Goal: Transaction & Acquisition: Purchase product/service

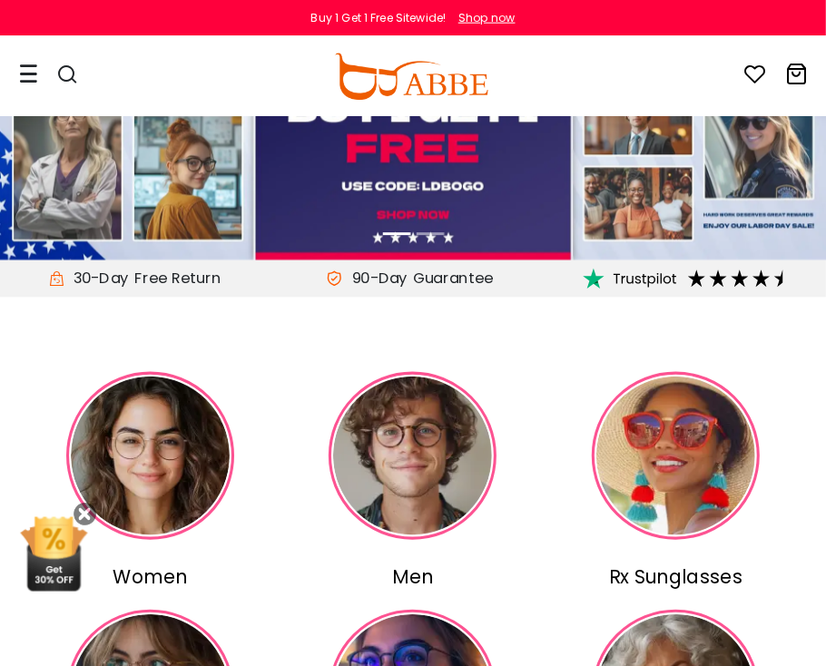
scroll to position [113, 0]
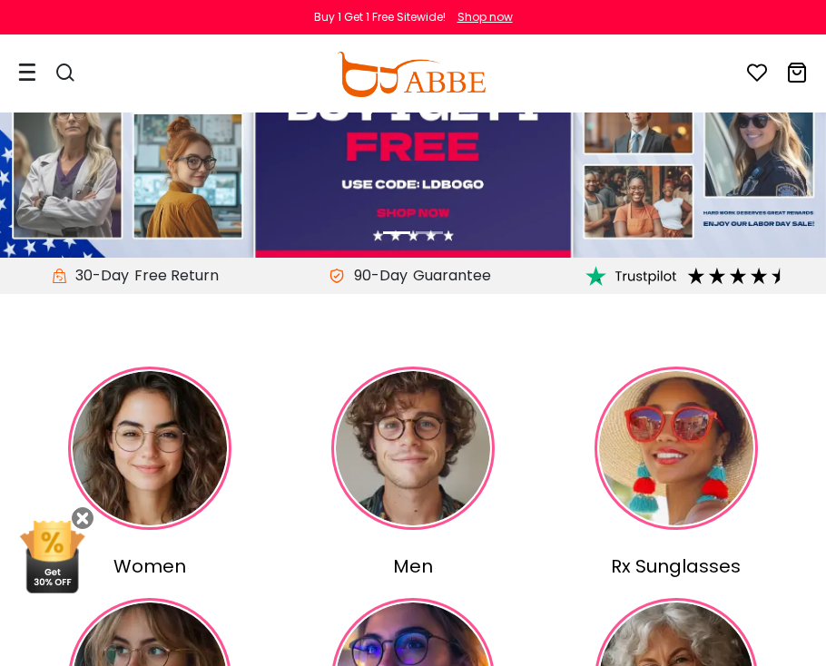
click at [189, 485] on img at bounding box center [149, 448] width 163 height 163
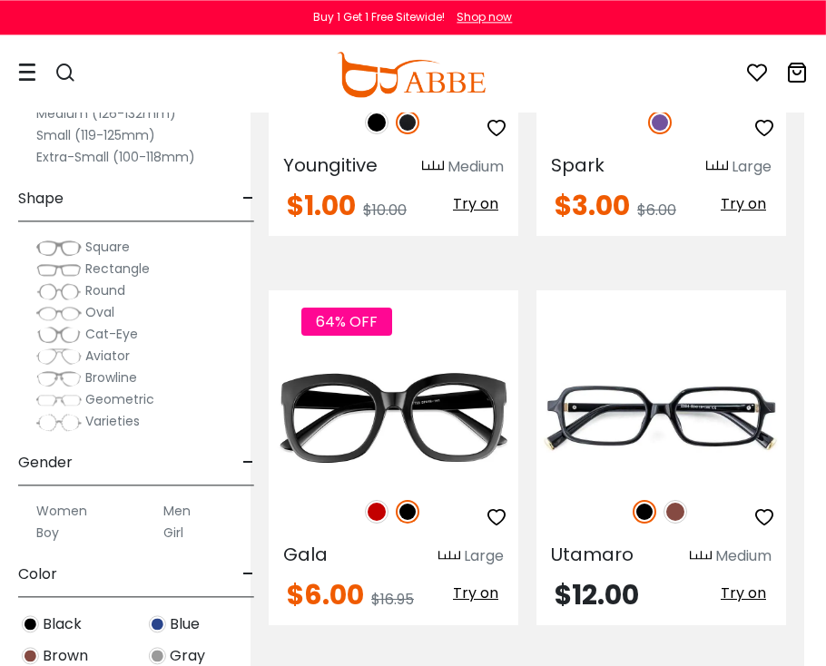
scroll to position [369, 23]
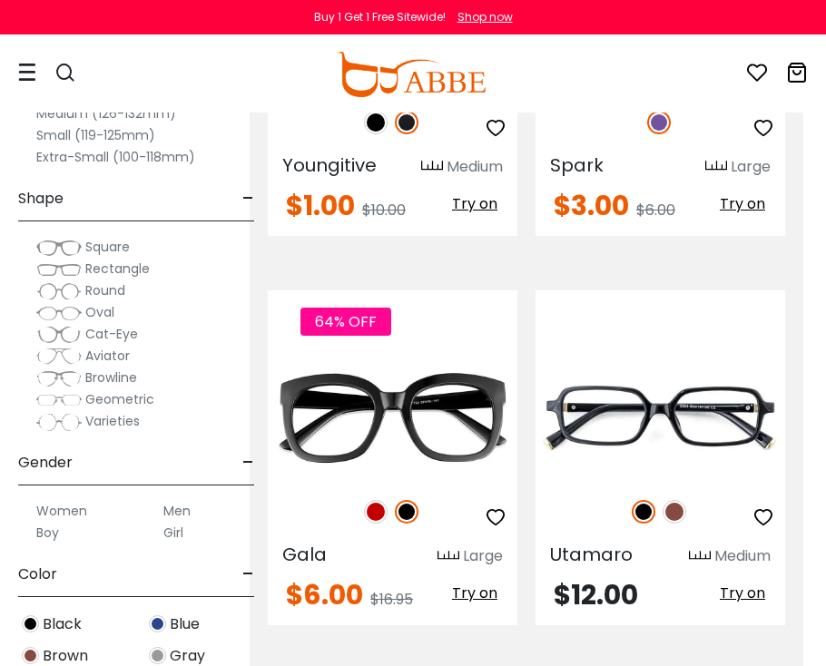
click at [683, 509] on img at bounding box center [675, 512] width 24 height 24
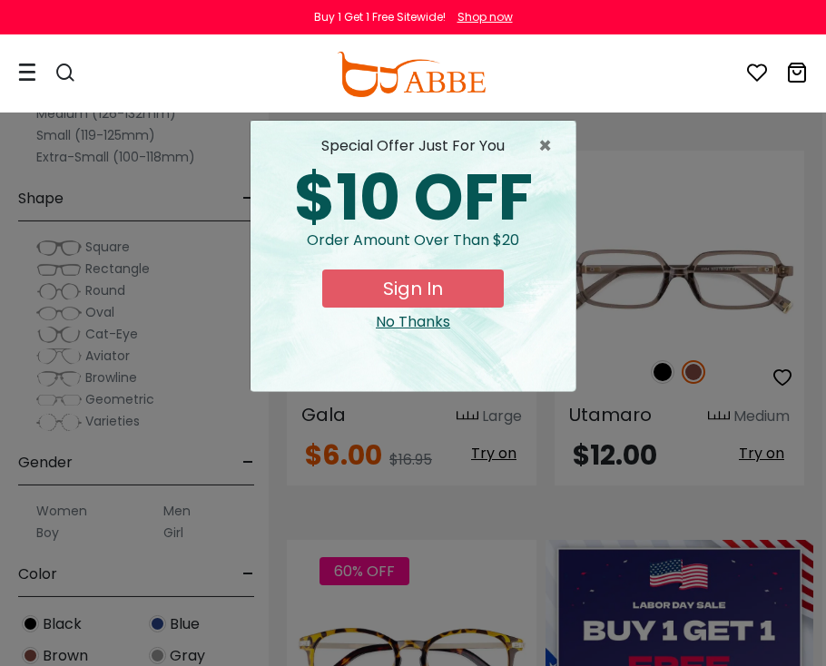
scroll to position [518, 2]
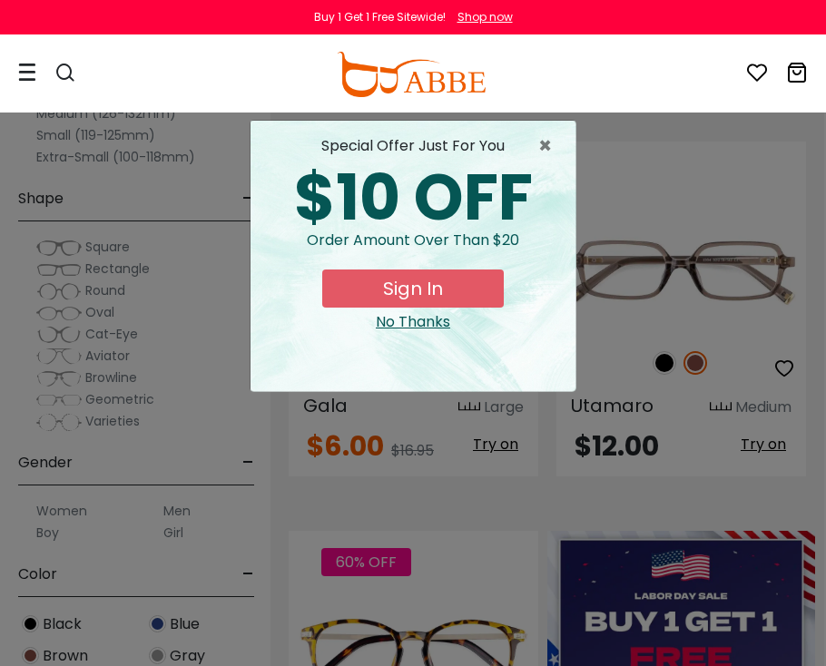
click at [546, 148] on span "×" at bounding box center [549, 146] width 23 height 22
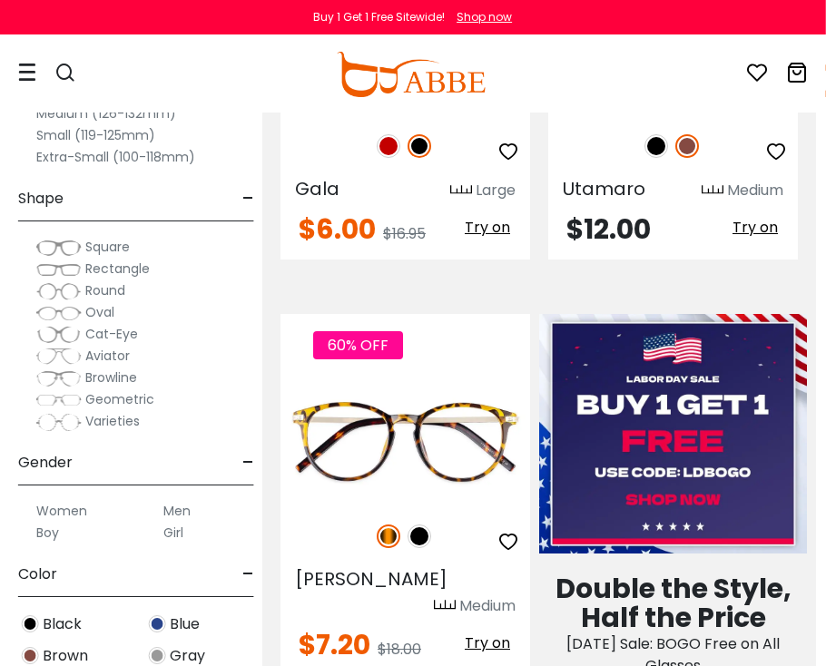
scroll to position [735, 11]
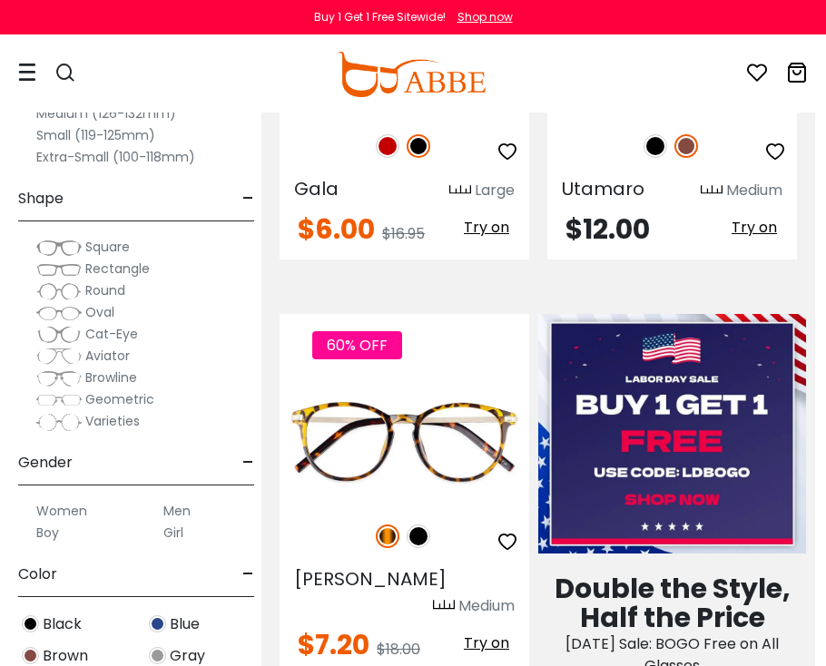
click at [0, 0] on img at bounding box center [0, 0] width 0 height 0
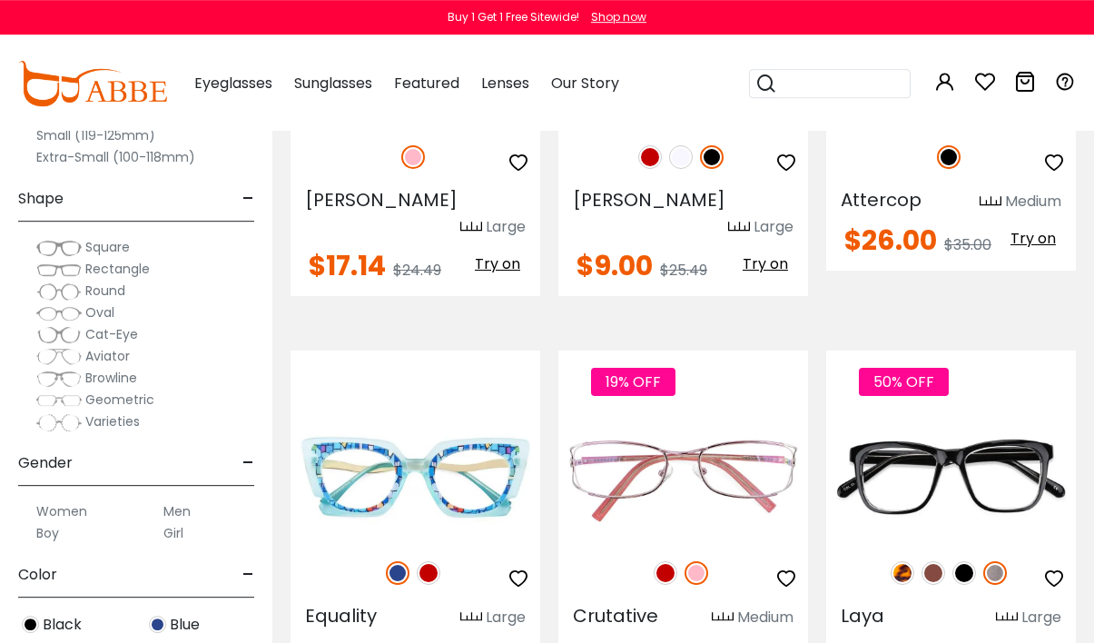
scroll to position [2195, 0]
click at [671, 501] on div at bounding box center [683, 467] width 250 height 190
click at [657, 561] on img at bounding box center [666, 573] width 24 height 24
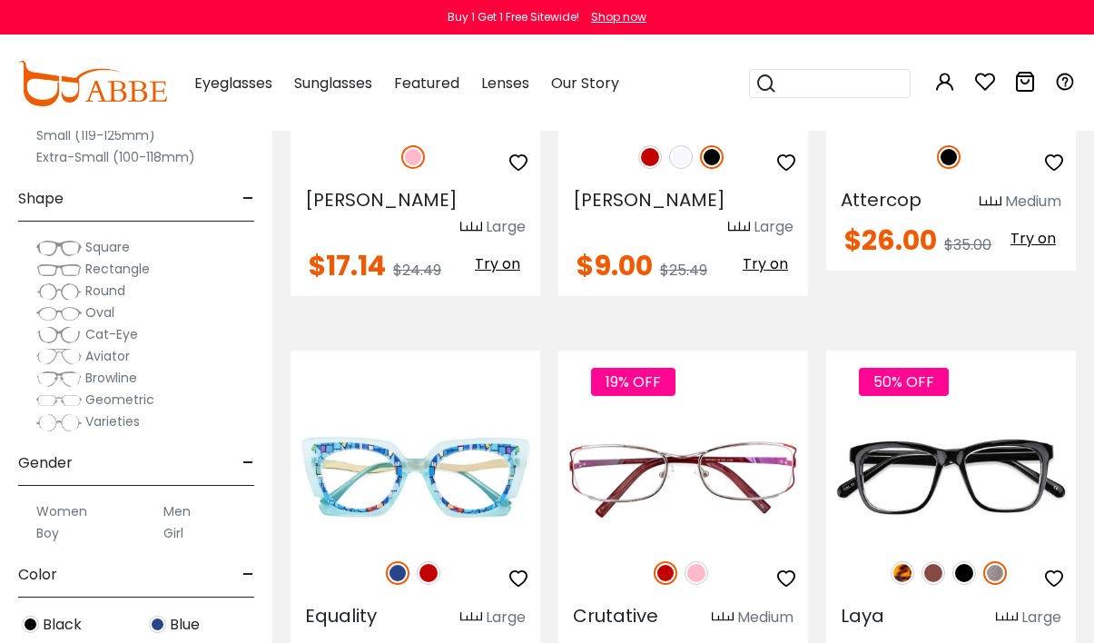
click at [0, 0] on img at bounding box center [0, 0] width 0 height 0
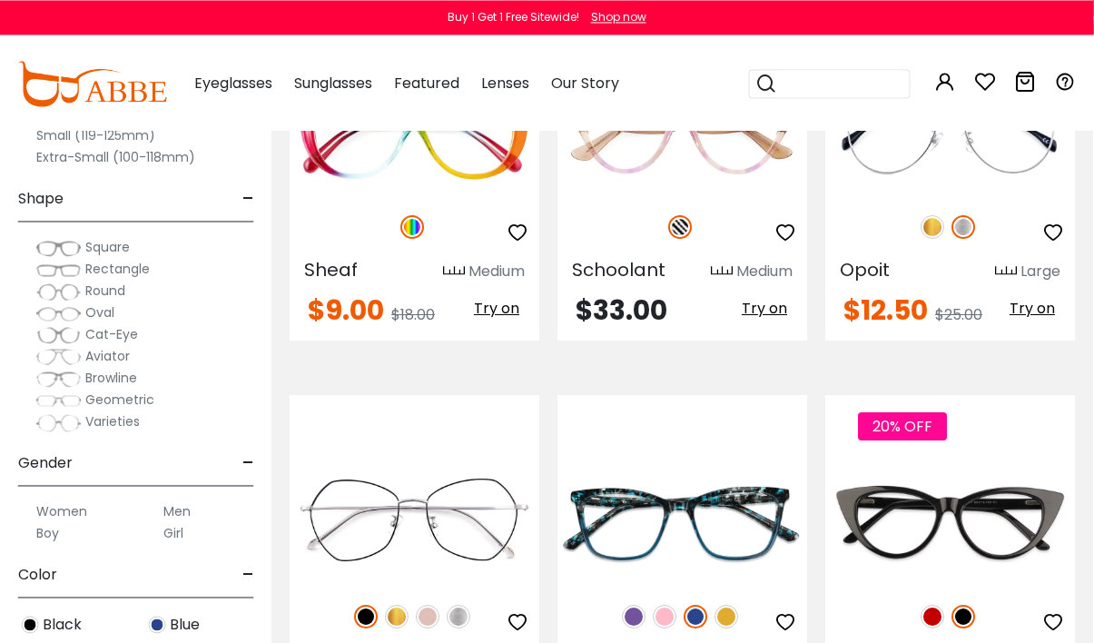
scroll to position [4242, 1]
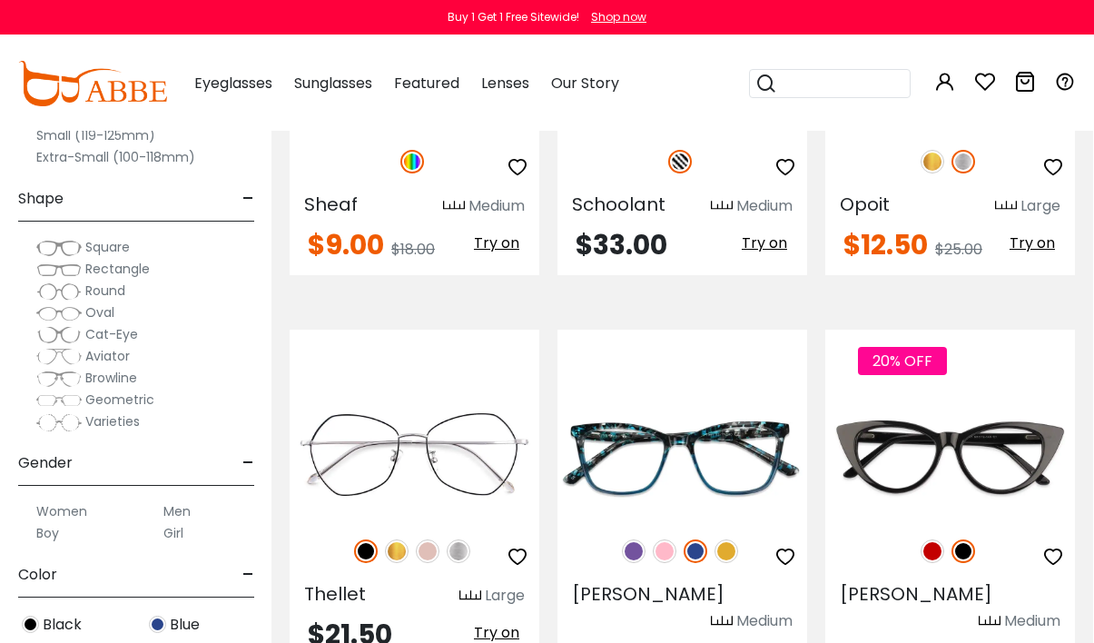
click at [722, 577] on div "Masser Medium" at bounding box center [682, 604] width 250 height 54
click at [724, 539] on img at bounding box center [726, 551] width 24 height 24
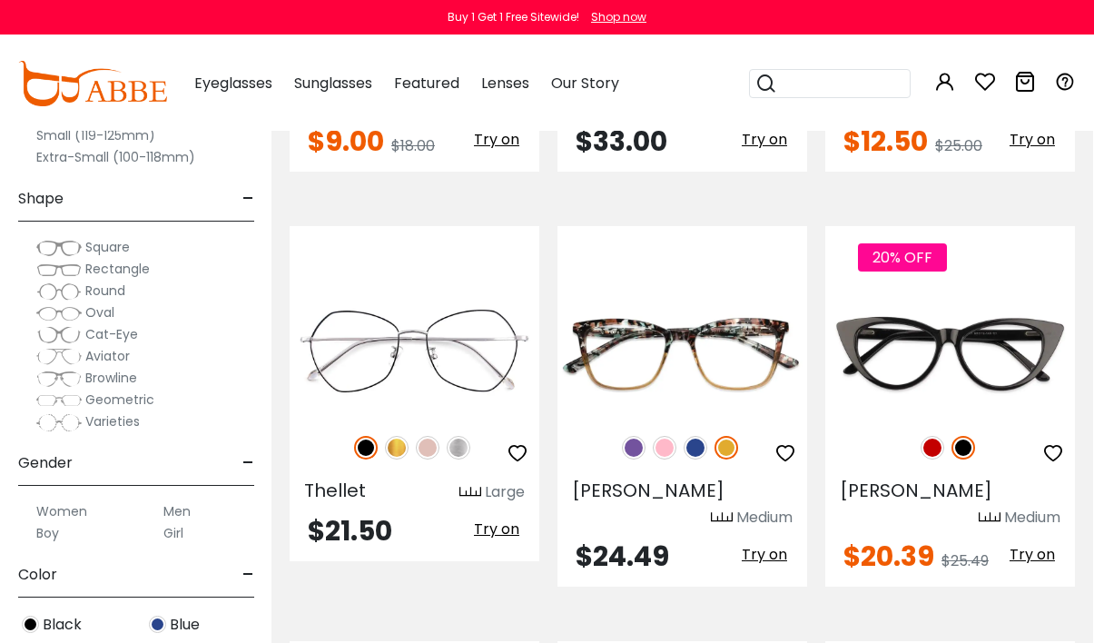
scroll to position [4345, 0]
click at [0, 0] on img at bounding box center [0, 0] width 0 height 0
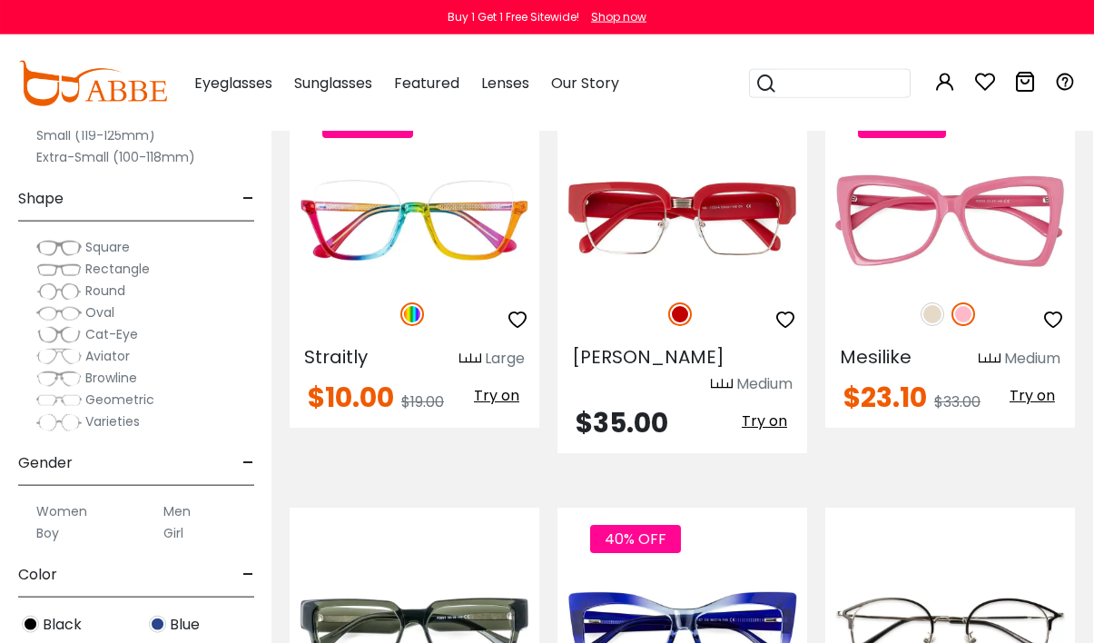
scroll to position [7751, 1]
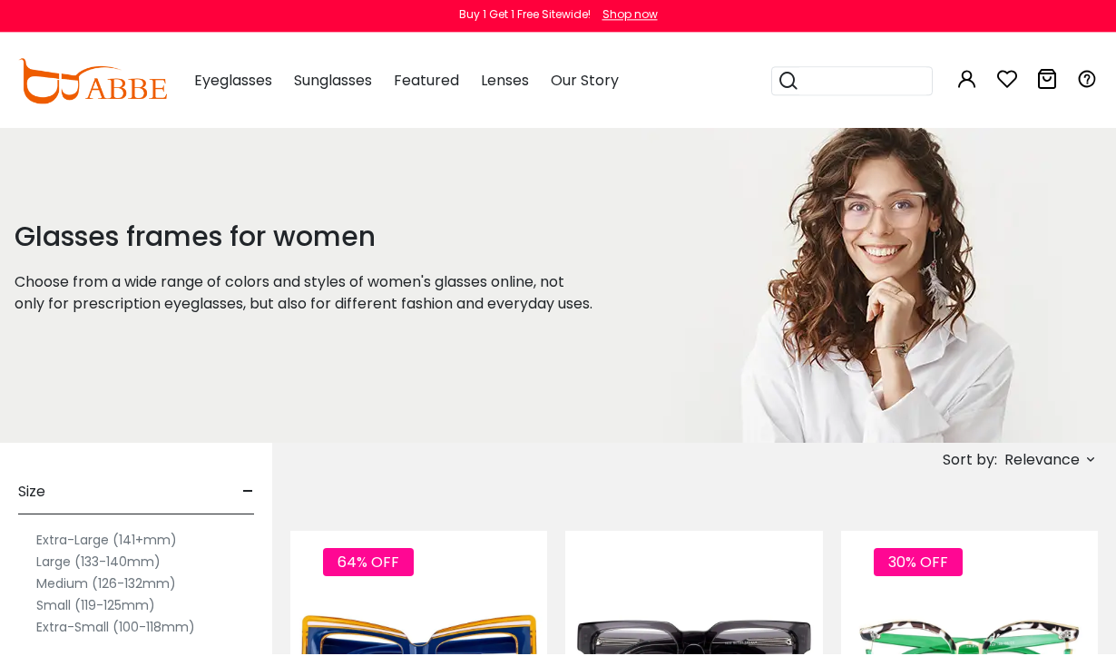
click at [76, 194] on div "Glasses frames for women Choose from a wide range of colors and styles of women…" at bounding box center [321, 287] width 642 height 318
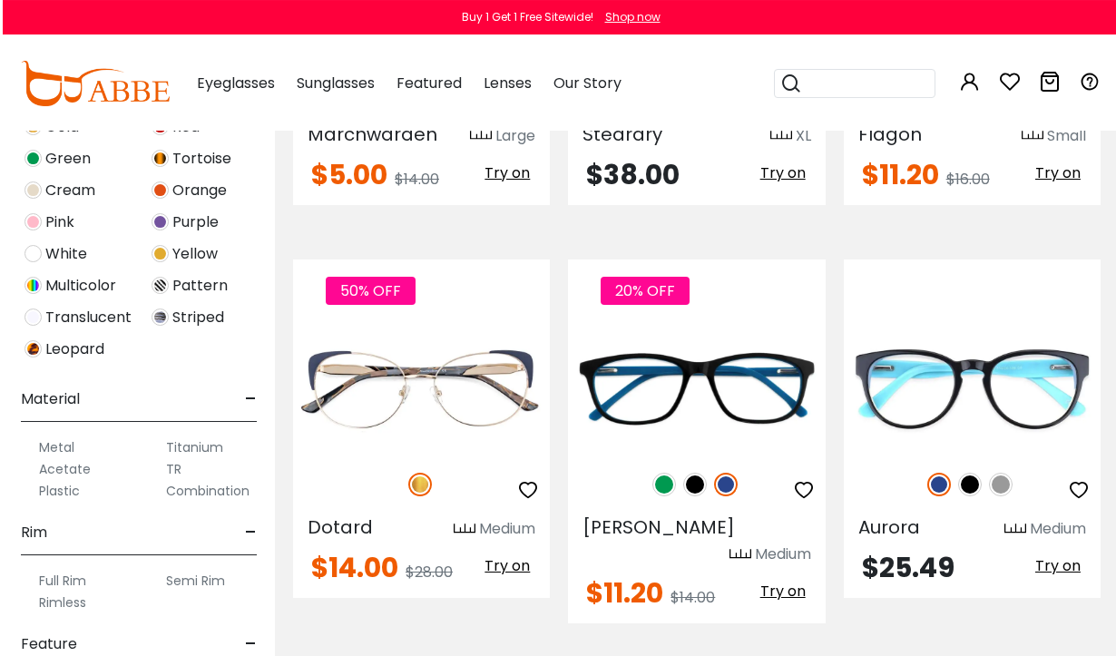
scroll to position [671, 0]
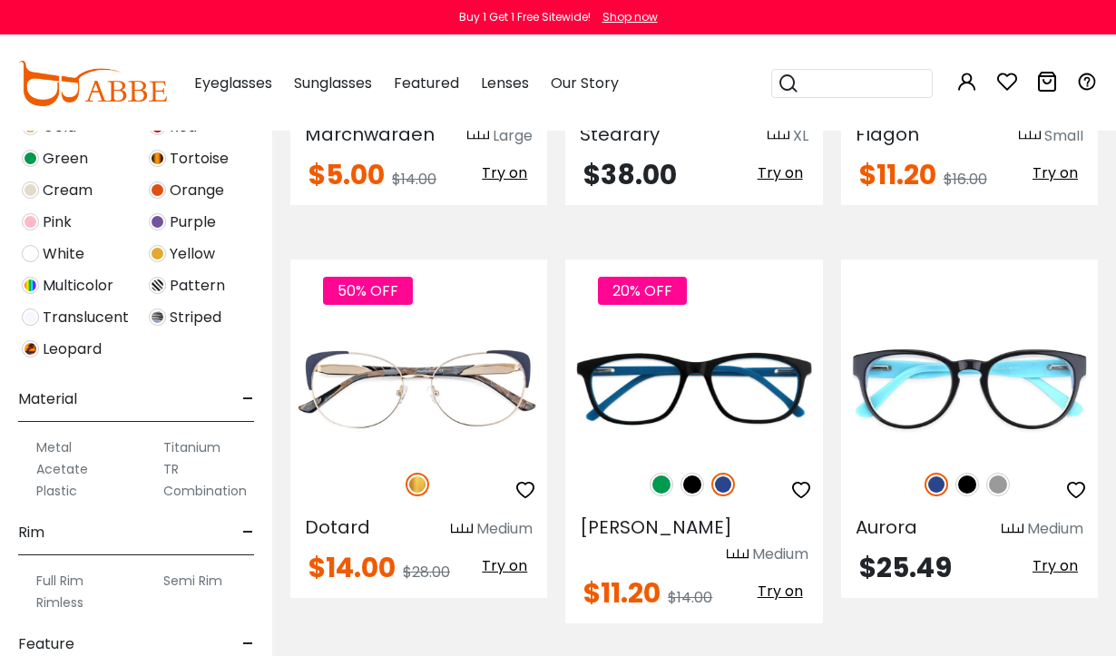
click at [0, 0] on img at bounding box center [0, 0] width 0 height 0
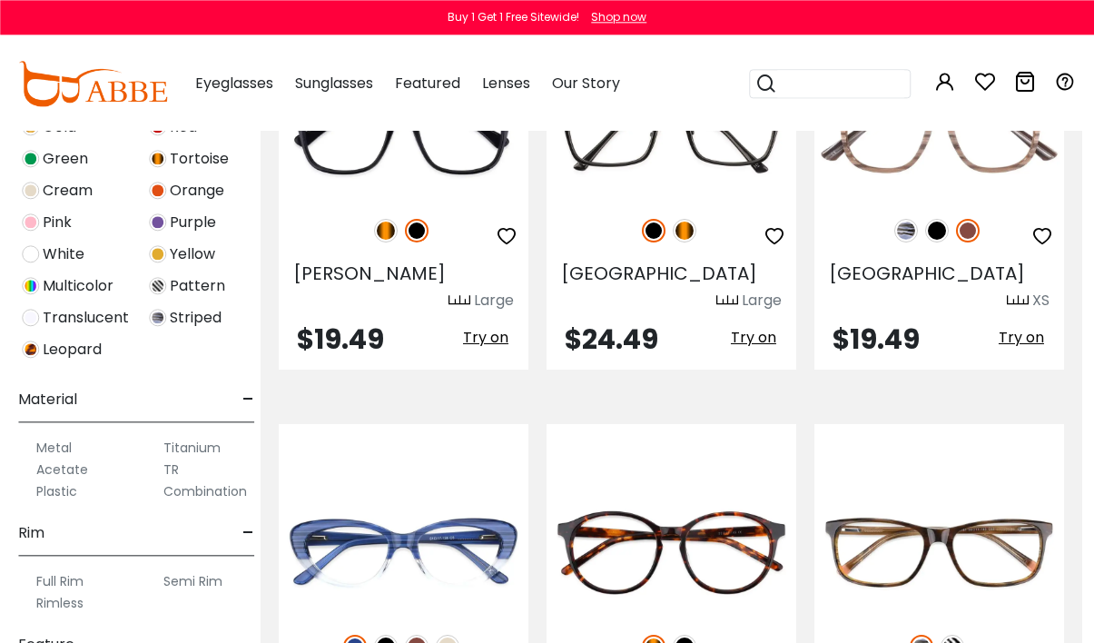
scroll to position [2968, 12]
click at [952, 634] on img at bounding box center [952, 646] width 24 height 24
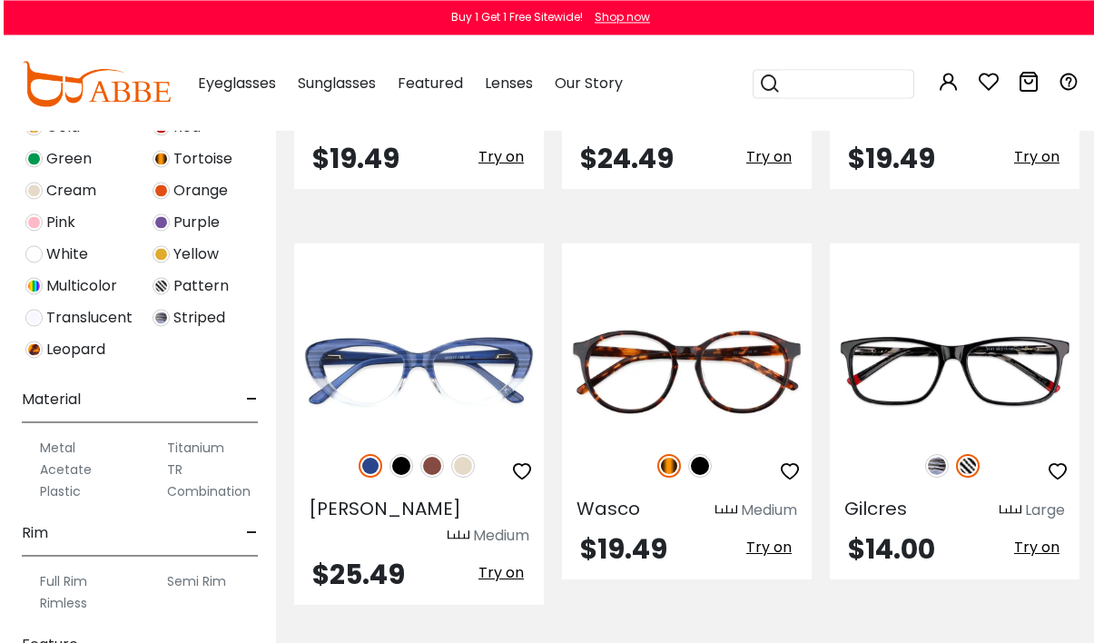
scroll to position [3149, 0]
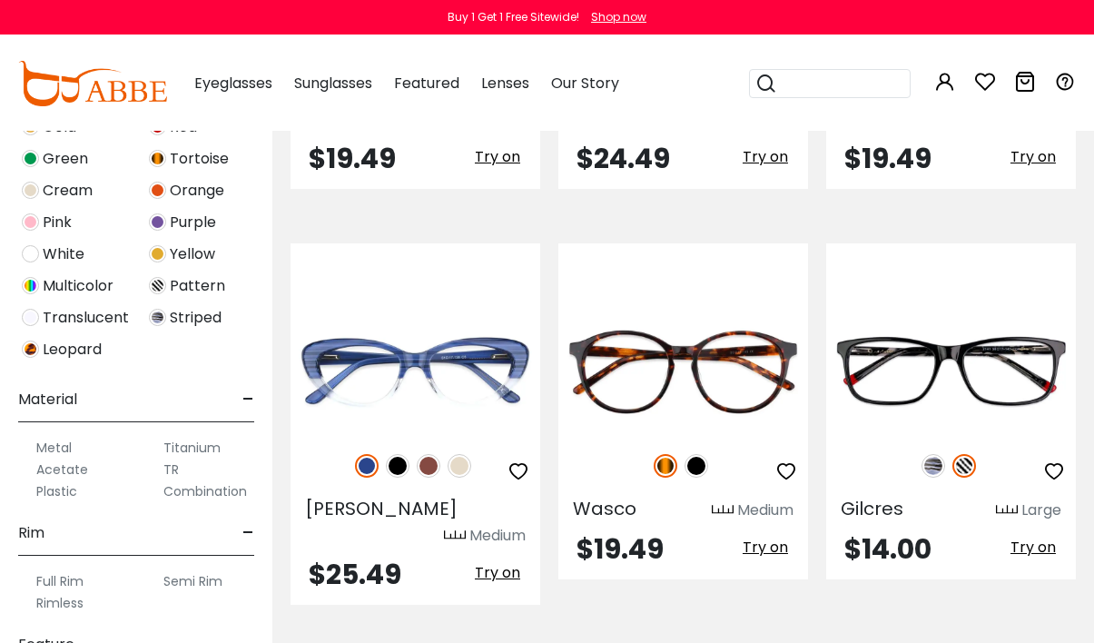
click at [922, 454] on img at bounding box center [933, 466] width 24 height 24
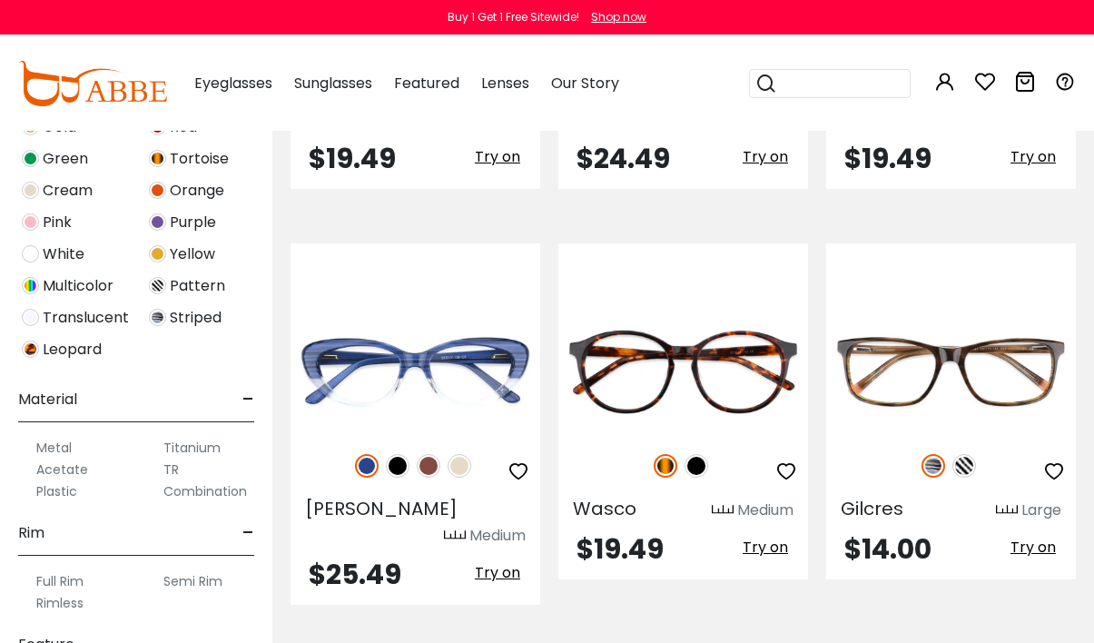
click at [957, 454] on img at bounding box center [964, 466] width 24 height 24
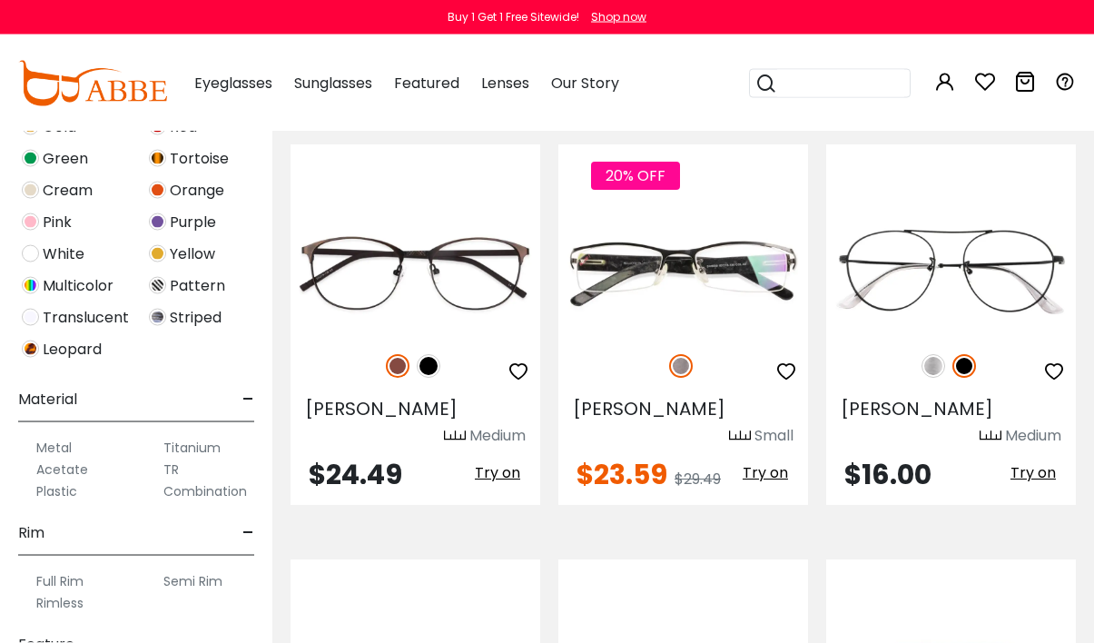
scroll to position [6105, 0]
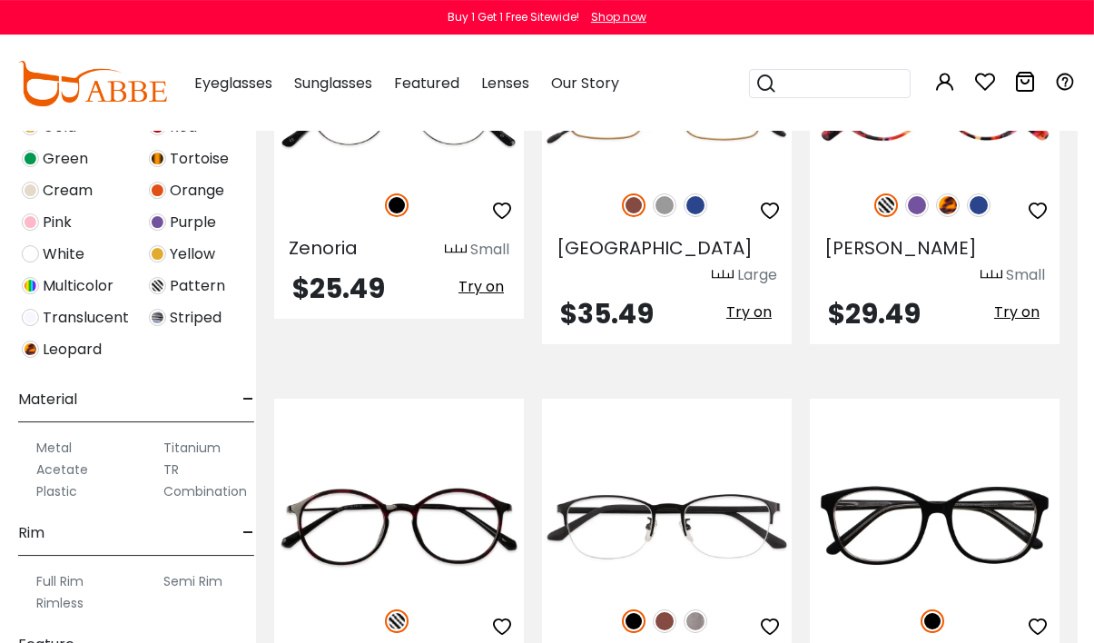
scroll to position [7901, 17]
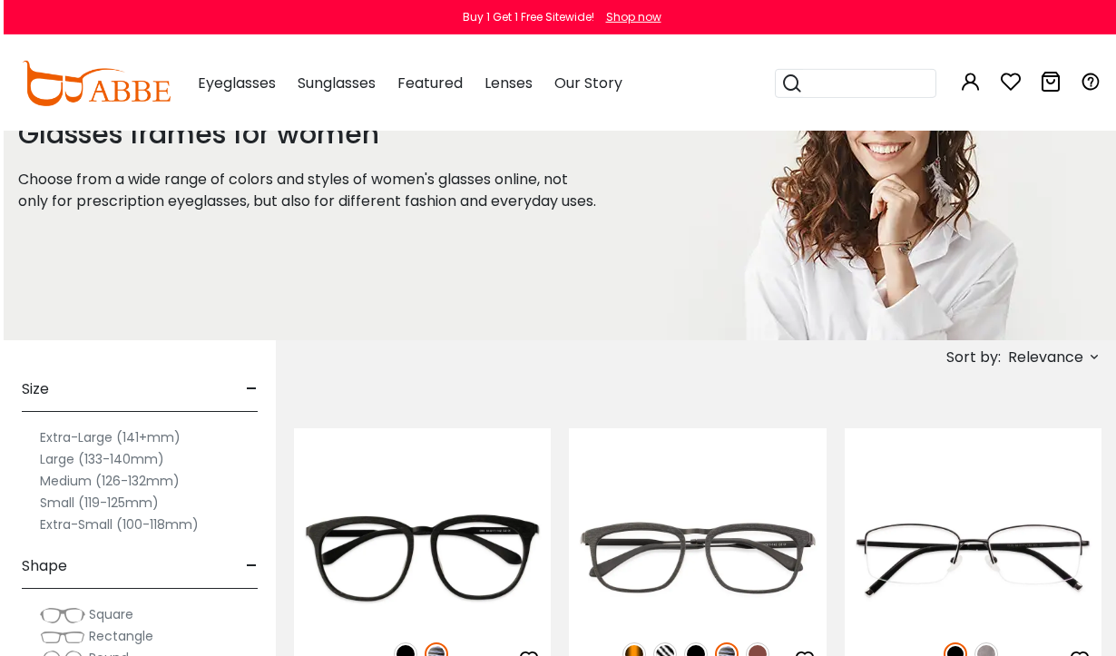
scroll to position [109, 0]
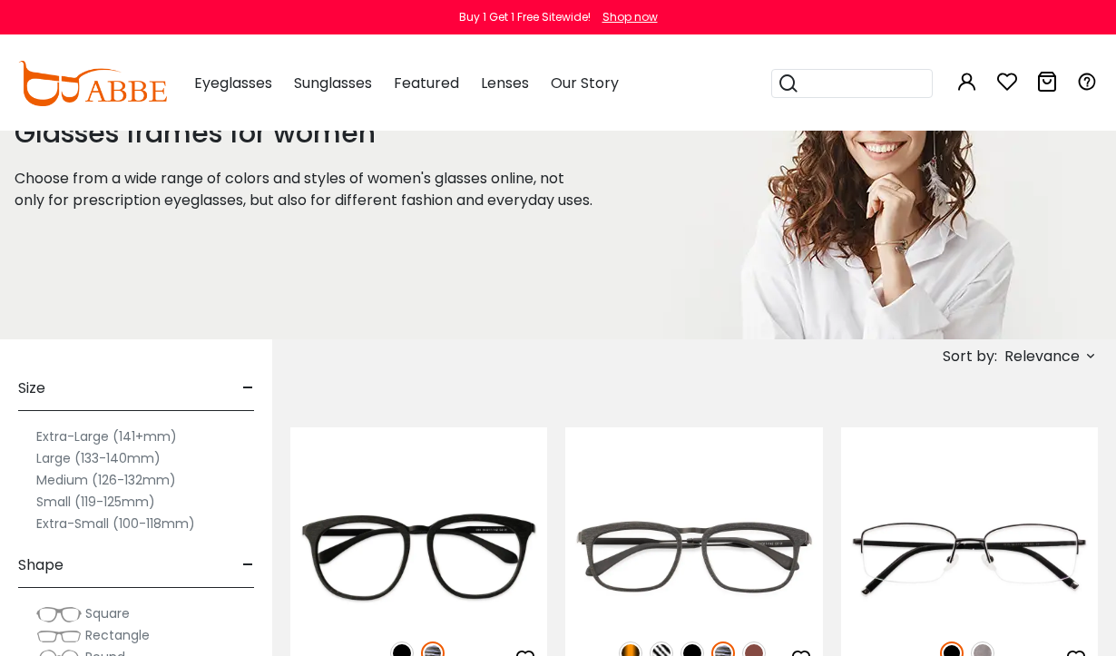
click at [77, 466] on label "Large (133-140mm)" at bounding box center [98, 459] width 124 height 22
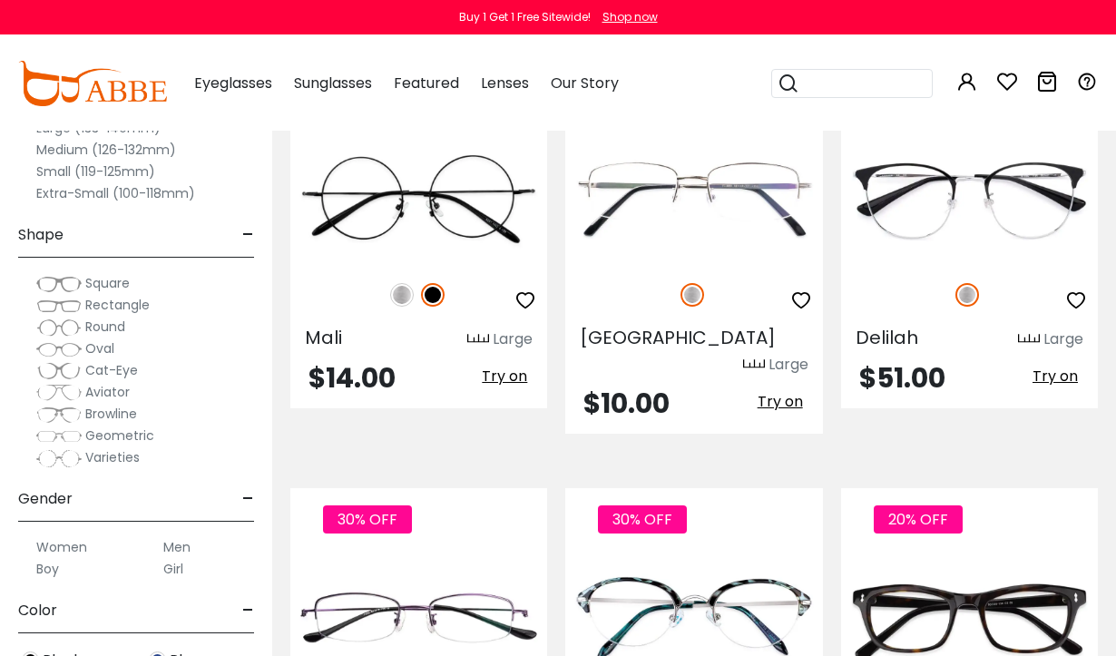
scroll to position [6114, 0]
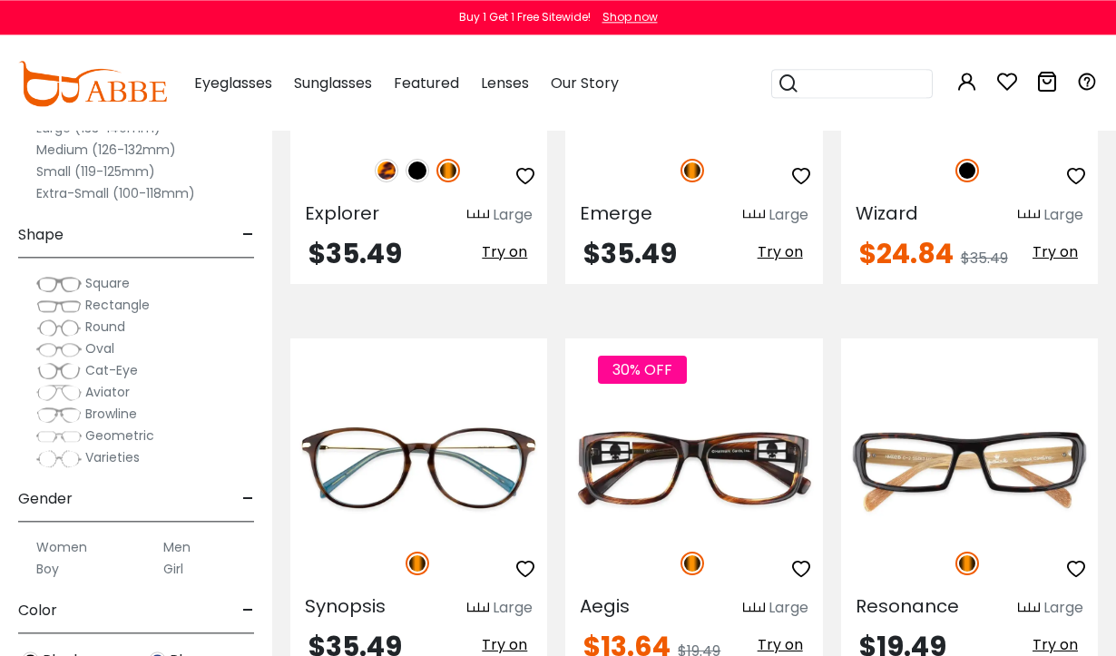
scroll to position [7835, 0]
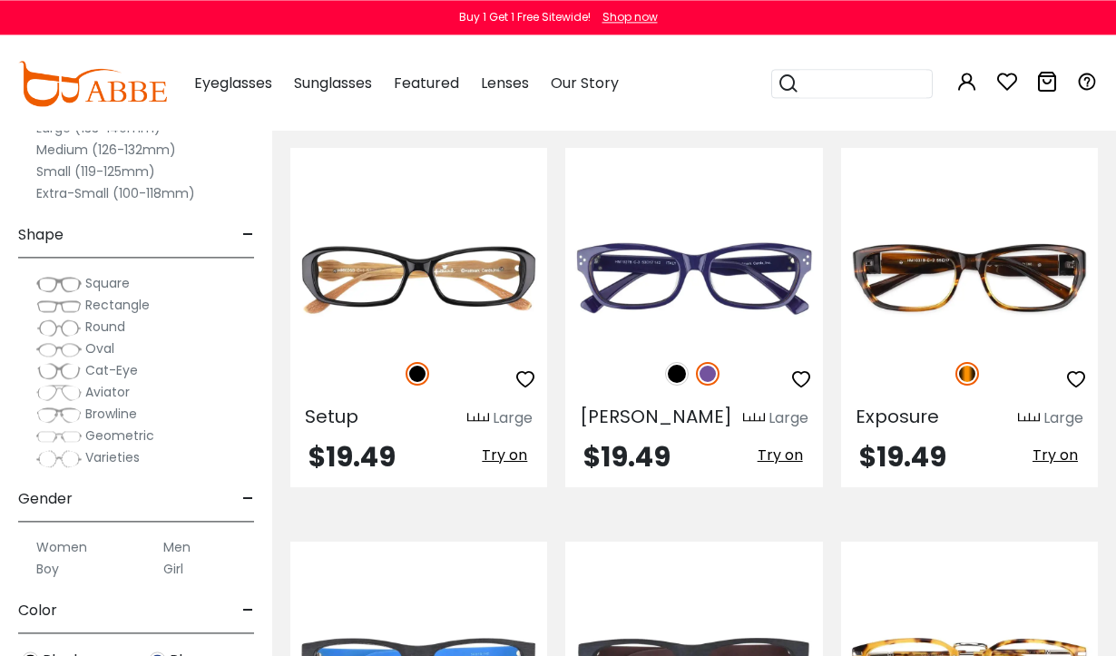
scroll to position [418, 0]
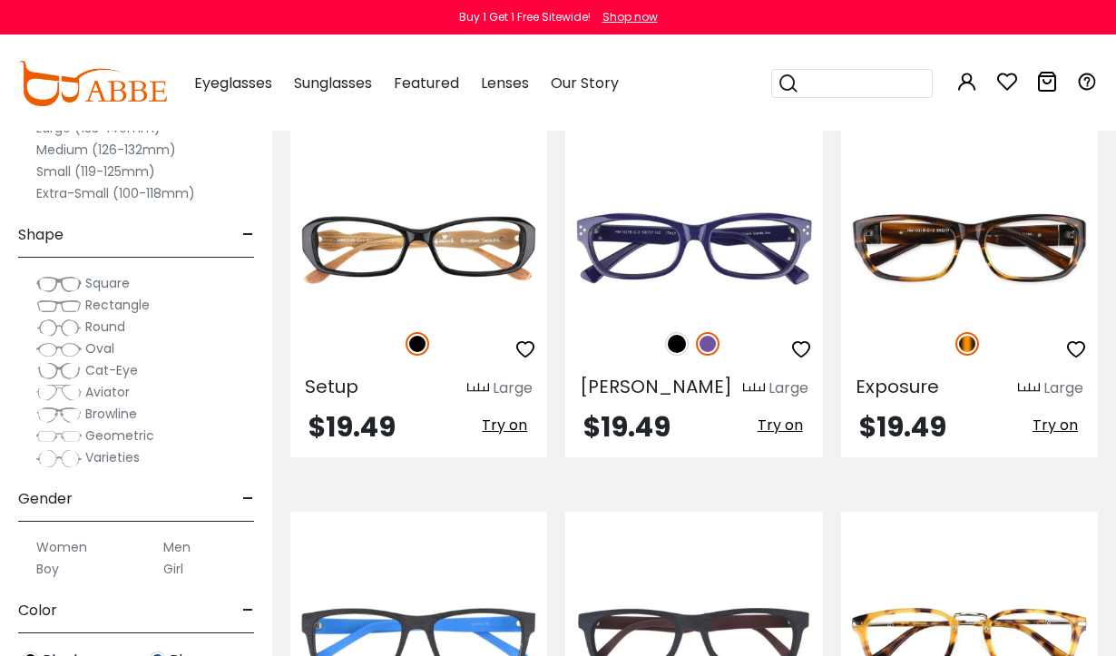
click at [0, 0] on img at bounding box center [0, 0] width 0 height 0
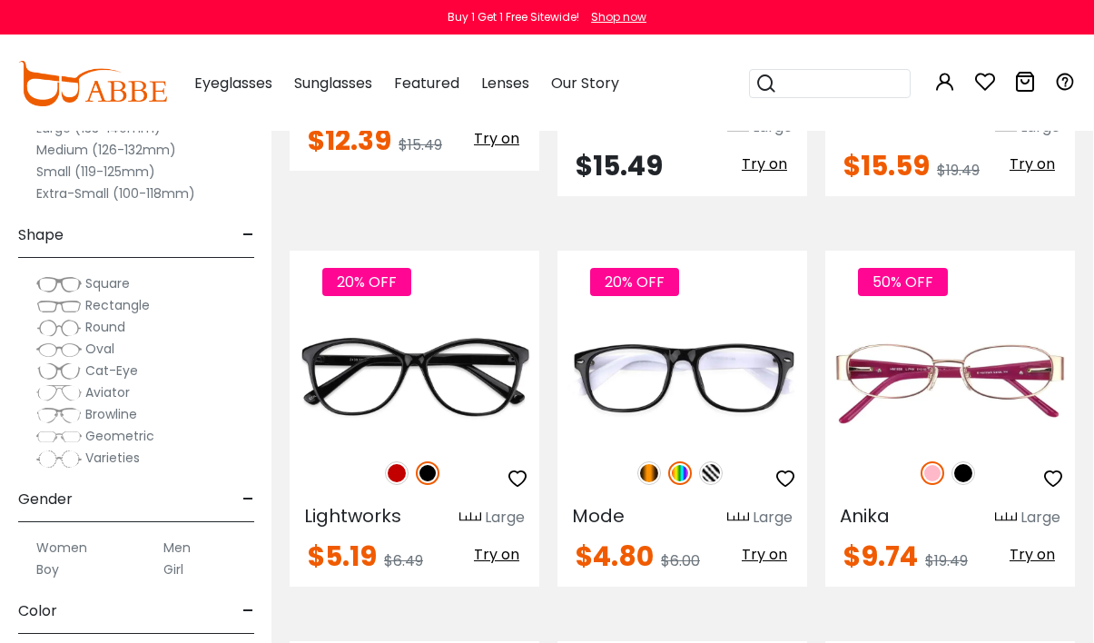
scroll to position [0, 0]
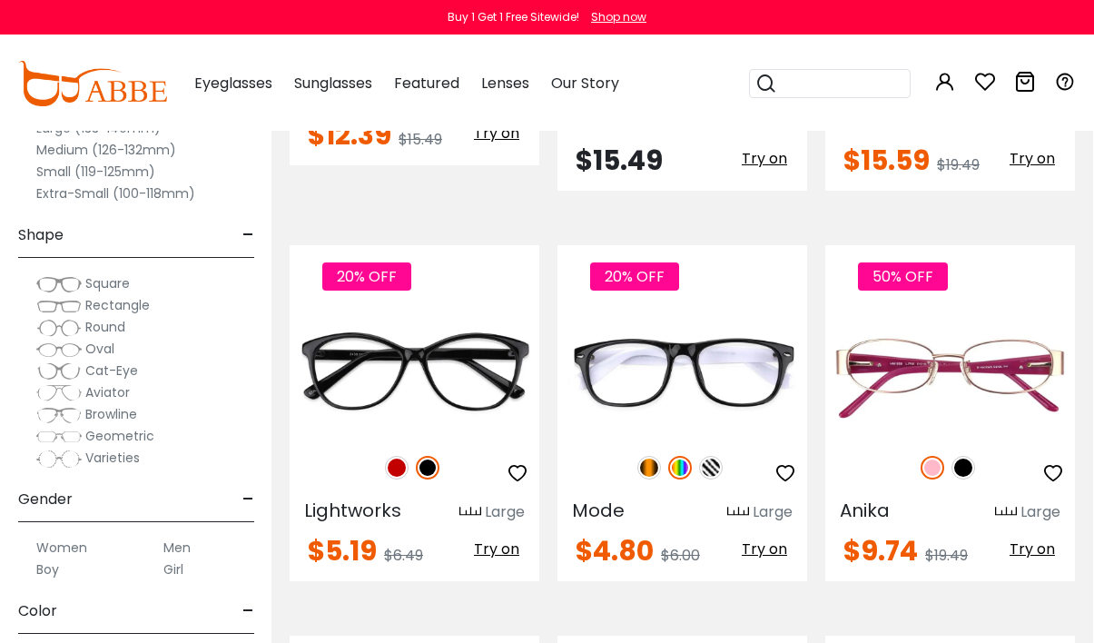
click at [966, 456] on img at bounding box center [963, 468] width 24 height 24
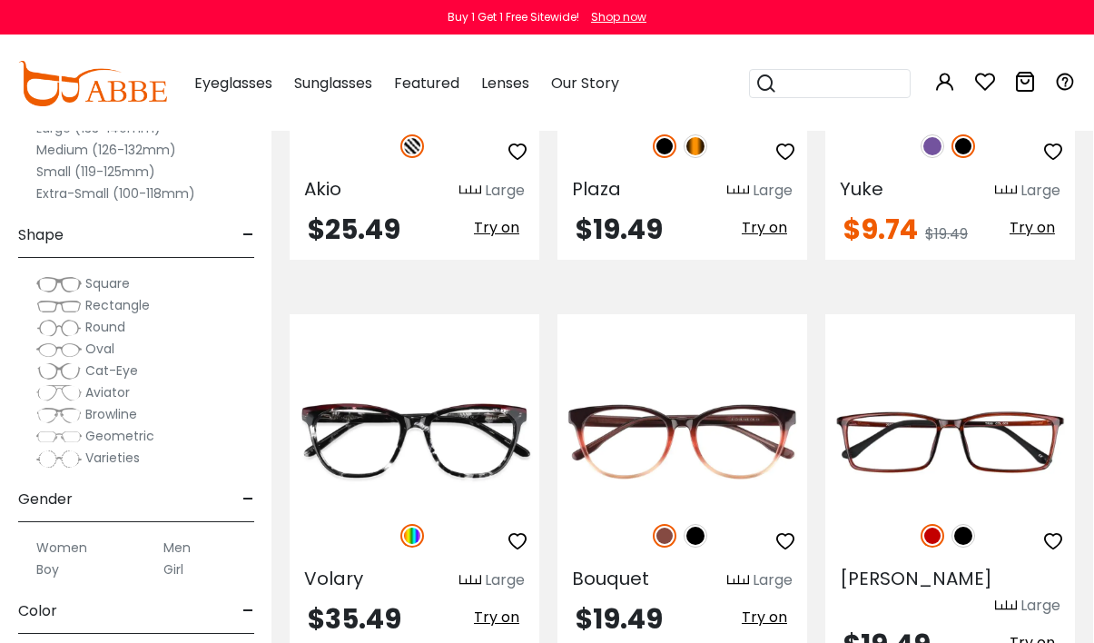
click at [0, 0] on img at bounding box center [0, 0] width 0 height 0
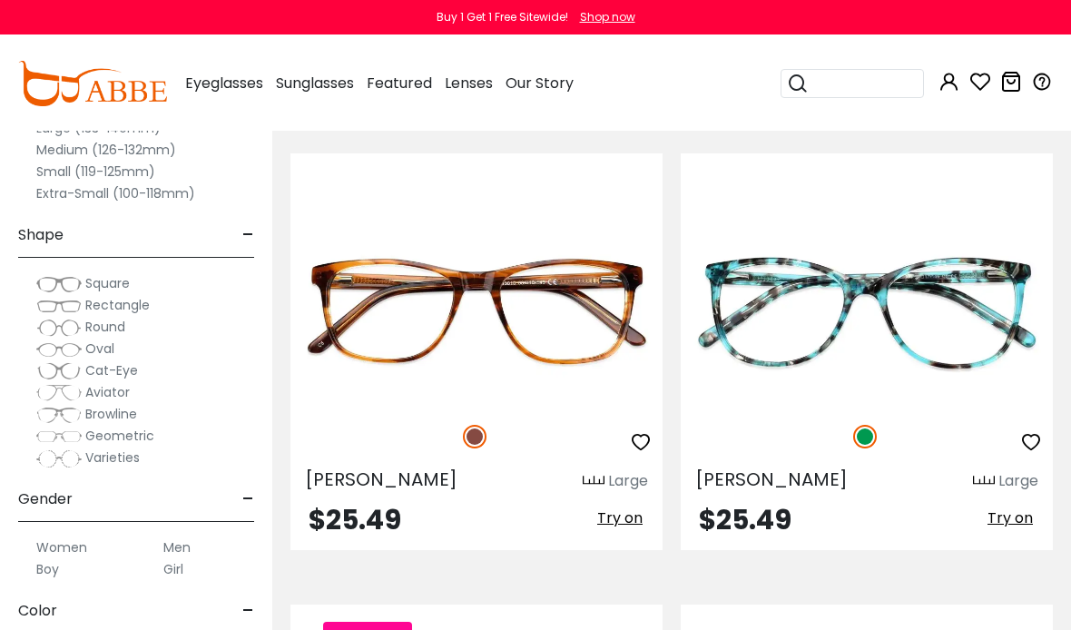
click at [0, 0] on img at bounding box center [0, 0] width 0 height 0
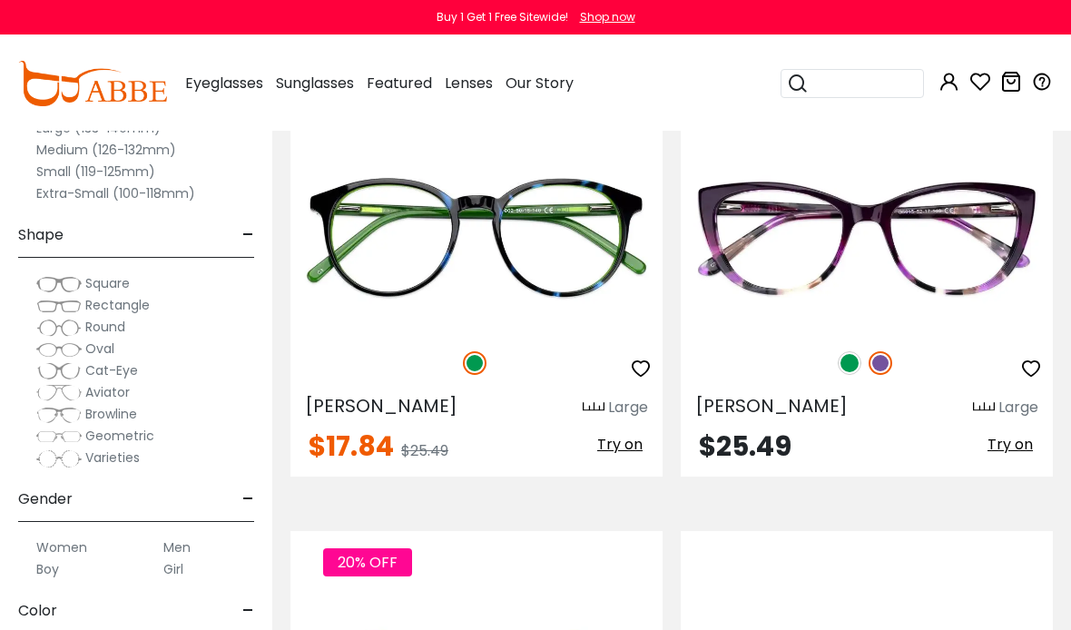
scroll to position [8782, 0]
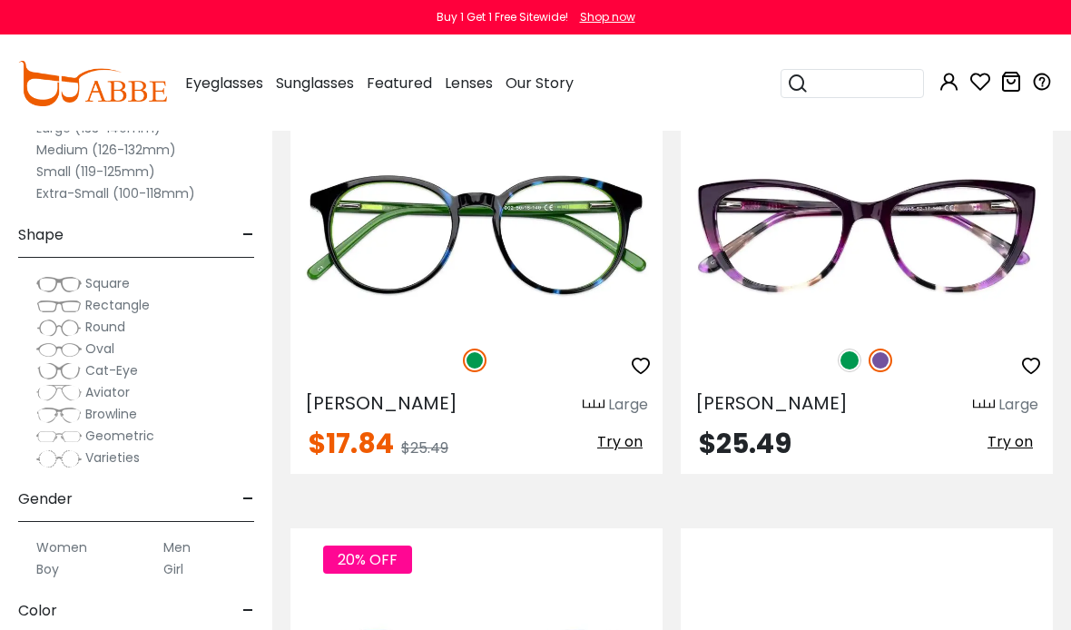
click at [0, 0] on img at bounding box center [0, 0] width 0 height 0
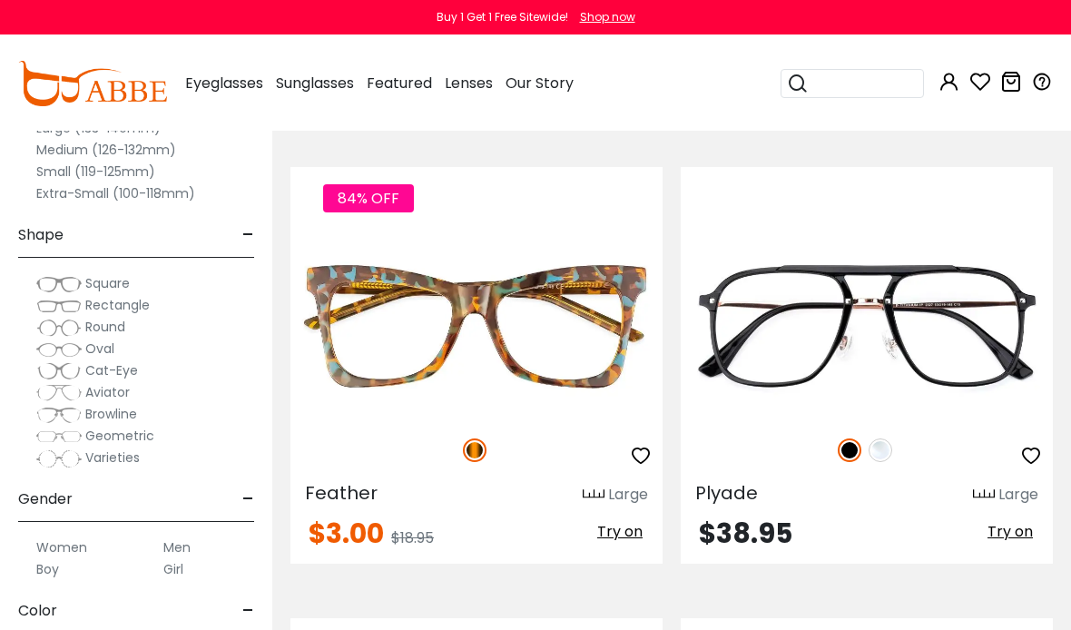
scroll to position [10494, 0]
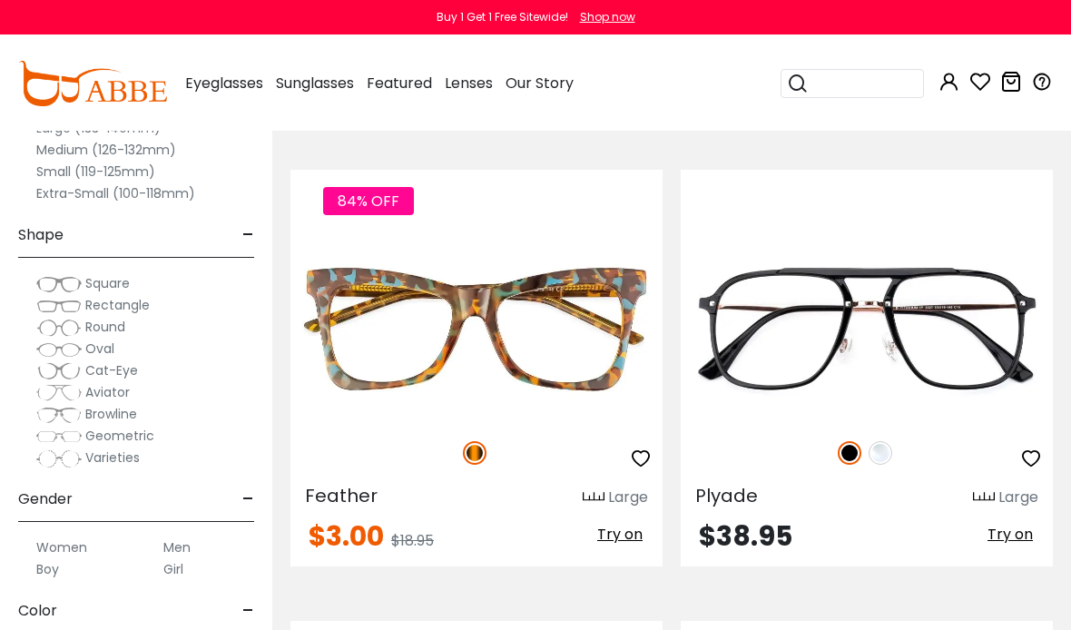
click at [0, 0] on img at bounding box center [0, 0] width 0 height 0
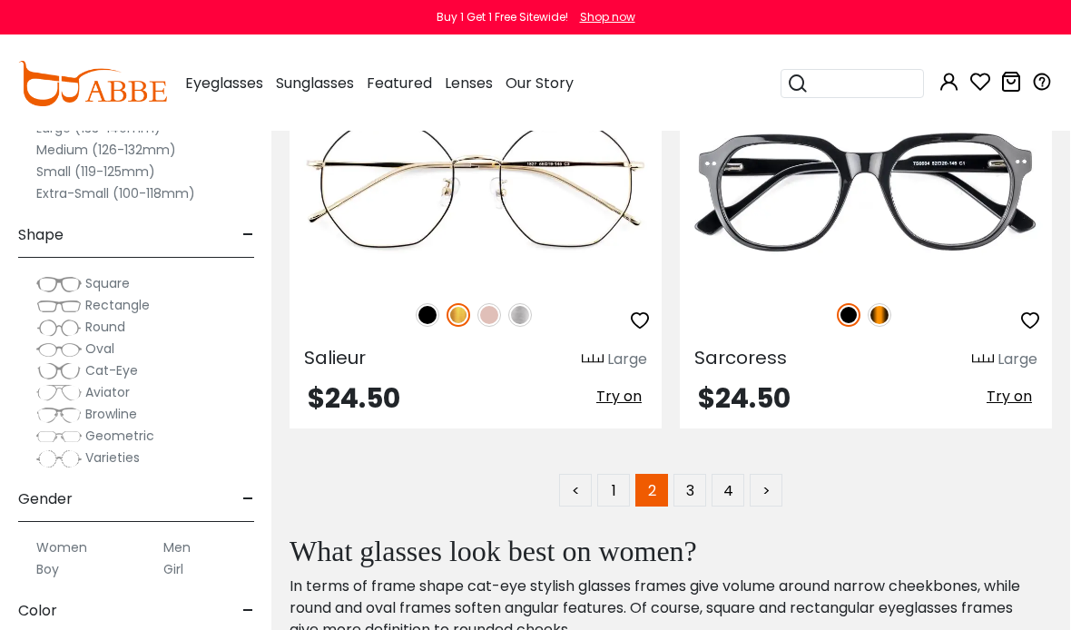
scroll to position [13355, 1]
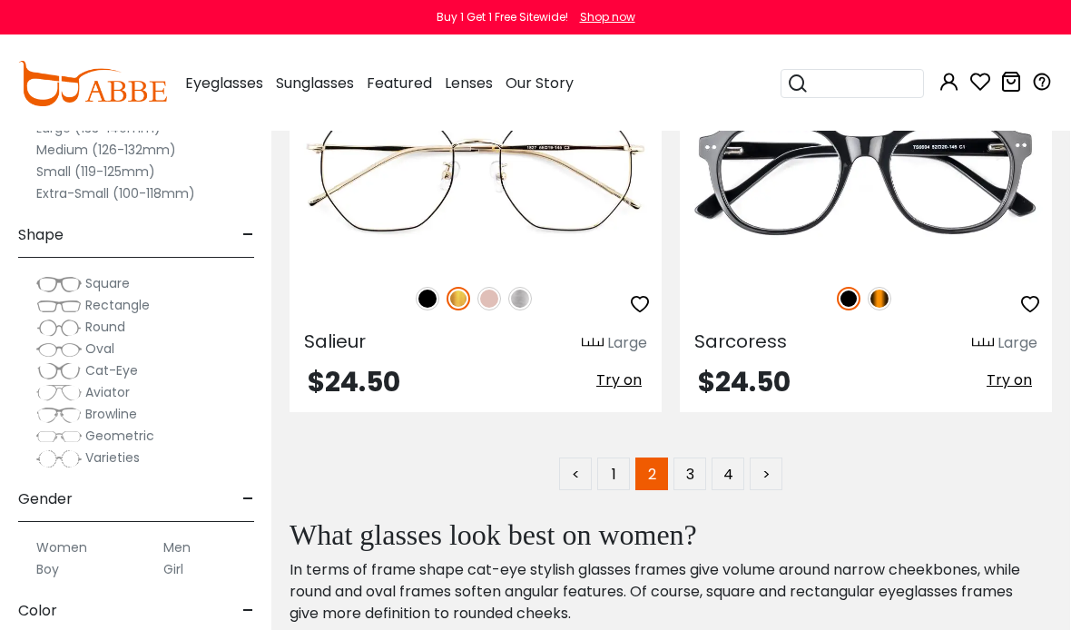
click at [690, 473] on link "3" at bounding box center [690, 473] width 33 height 33
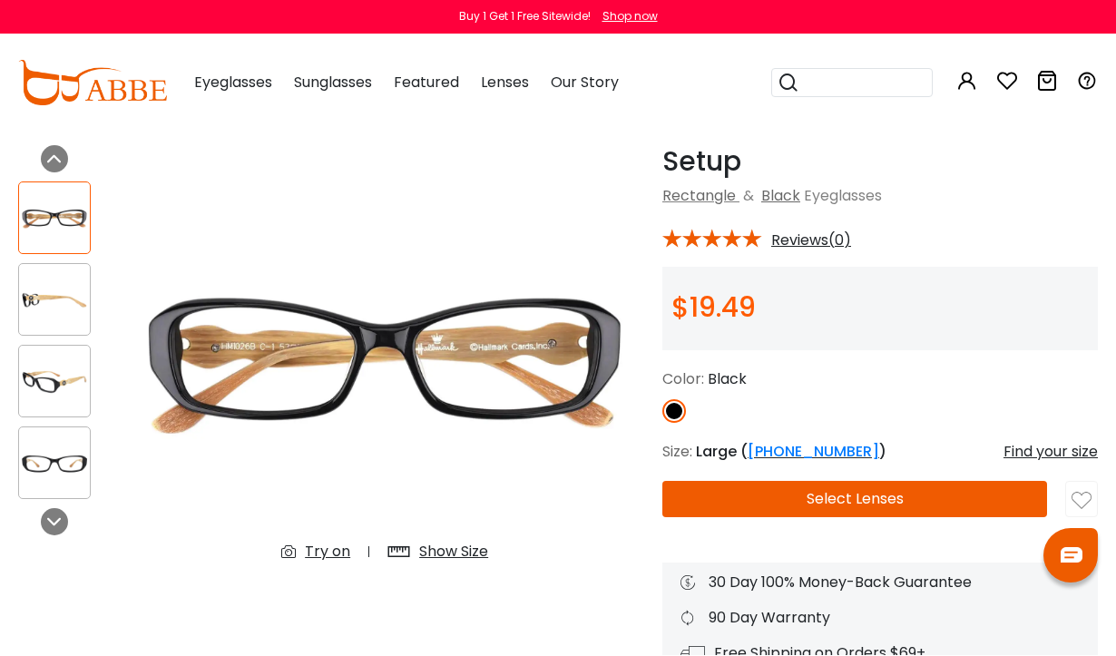
scroll to position [62, 0]
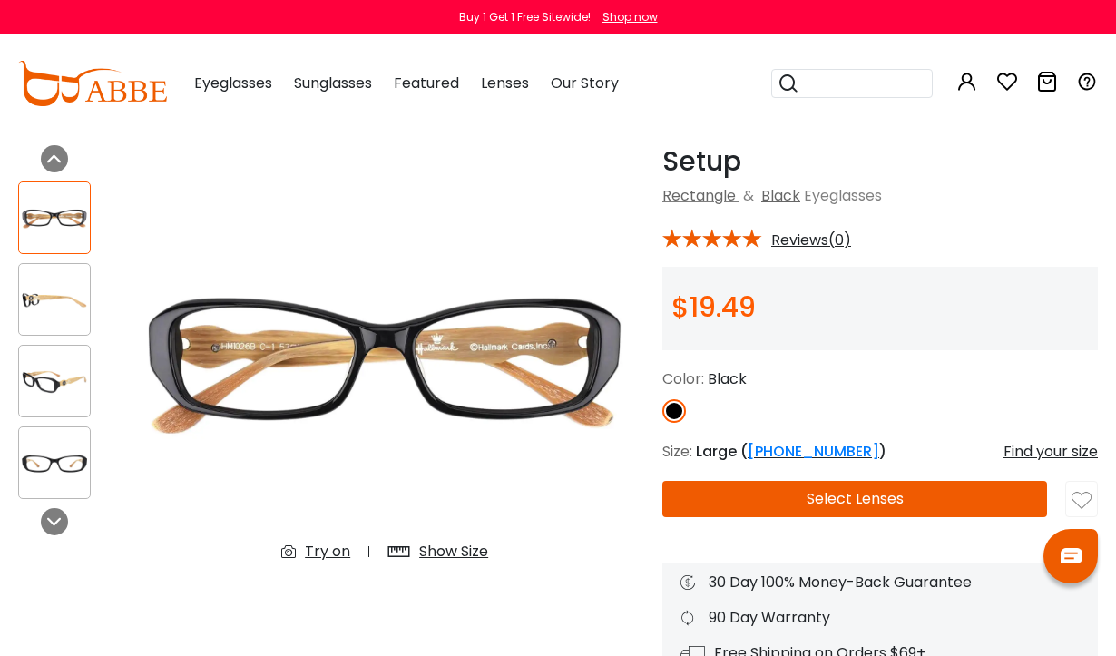
click at [34, 294] on img at bounding box center [54, 299] width 71 height 35
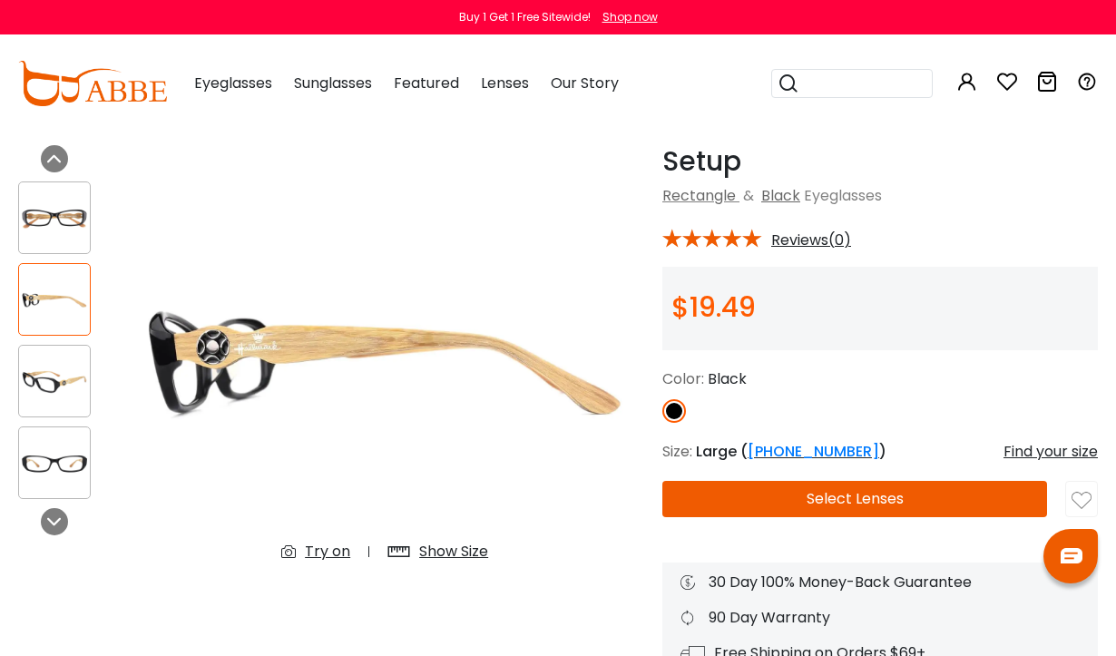
click at [48, 379] on img at bounding box center [54, 381] width 71 height 35
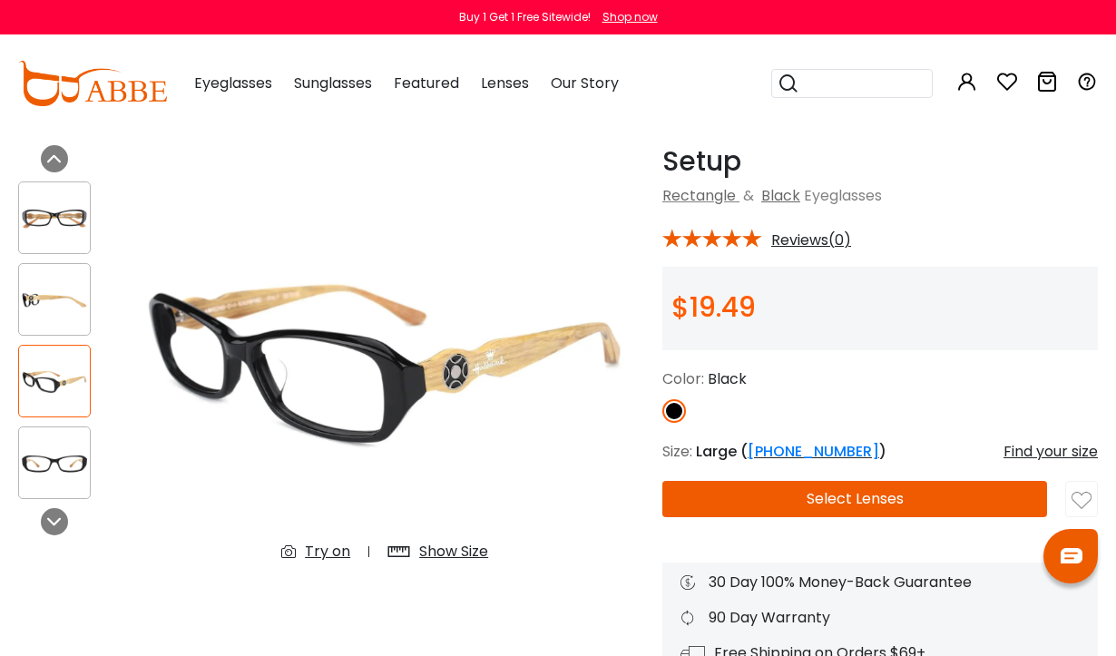
click at [41, 465] on img at bounding box center [54, 463] width 71 height 35
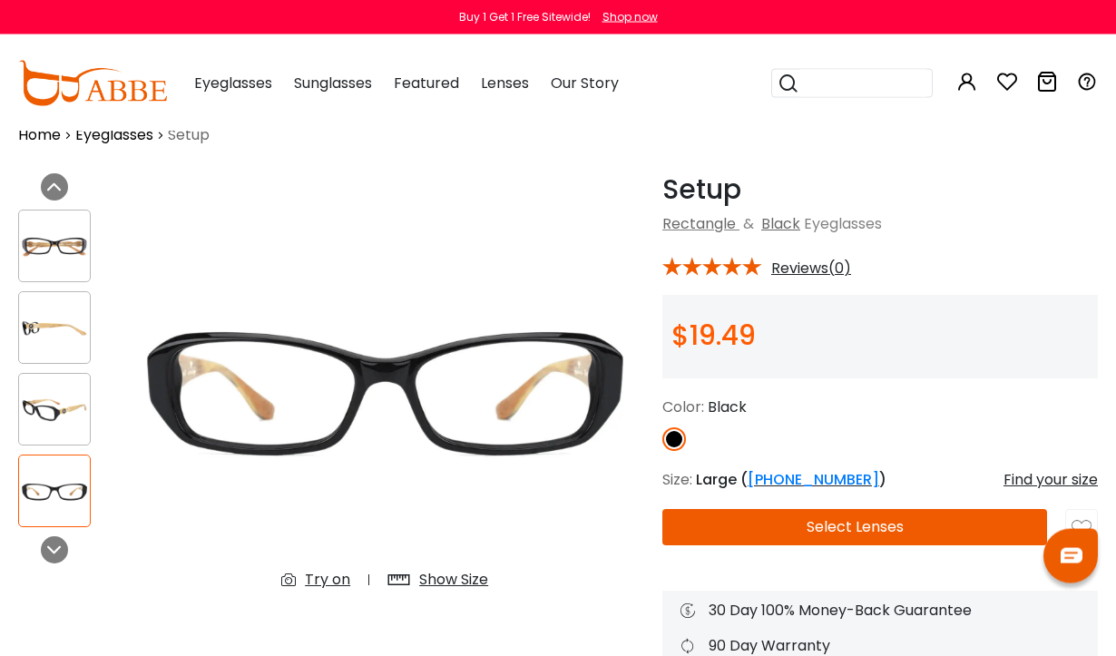
scroll to position [24, 0]
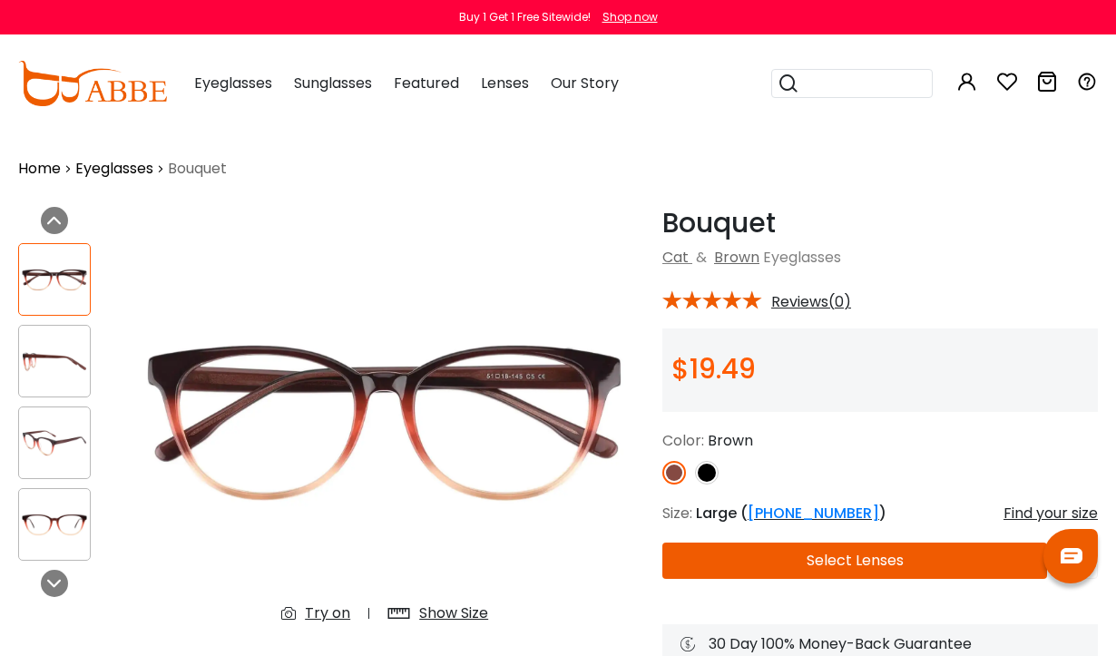
scroll to position [5, 0]
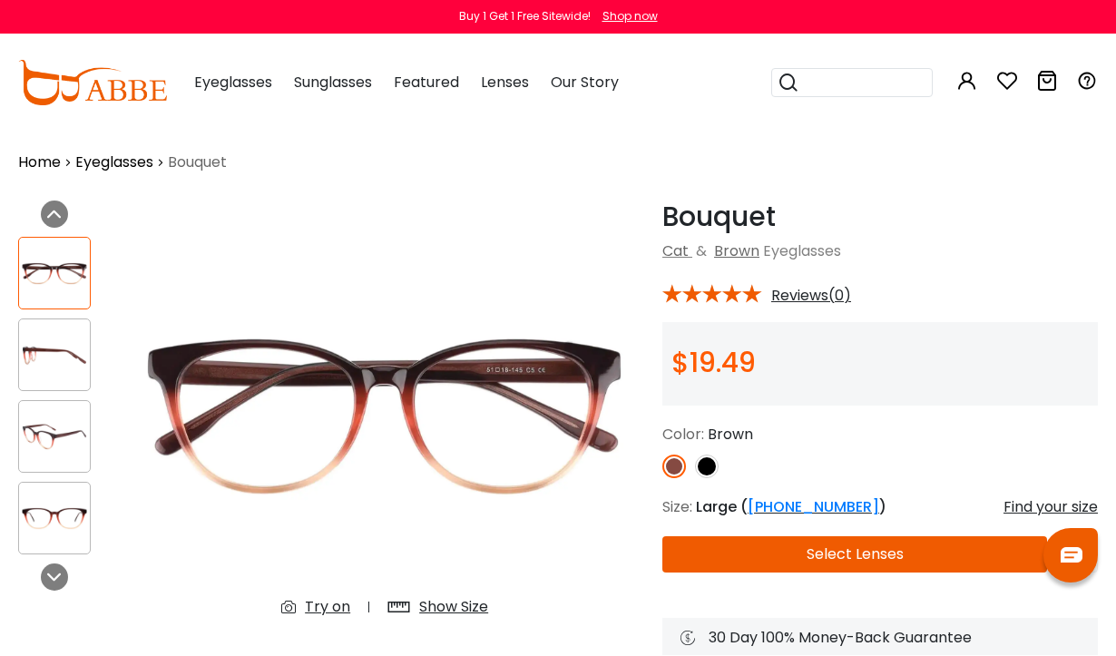
click at [49, 369] on img at bounding box center [54, 356] width 71 height 35
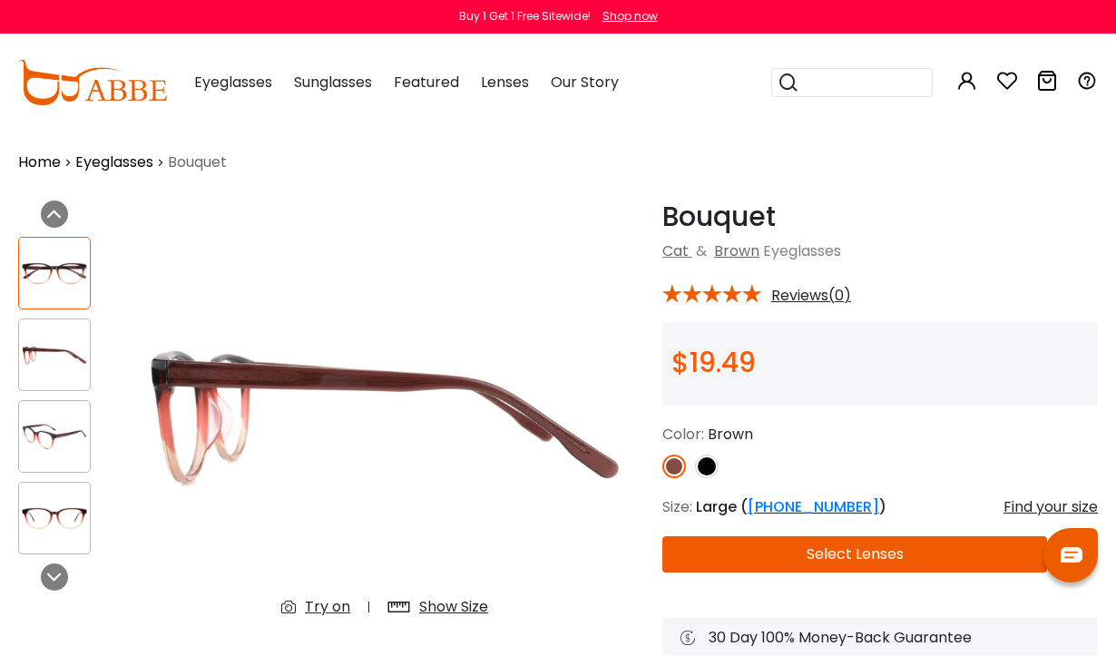
scroll to position [6, 0]
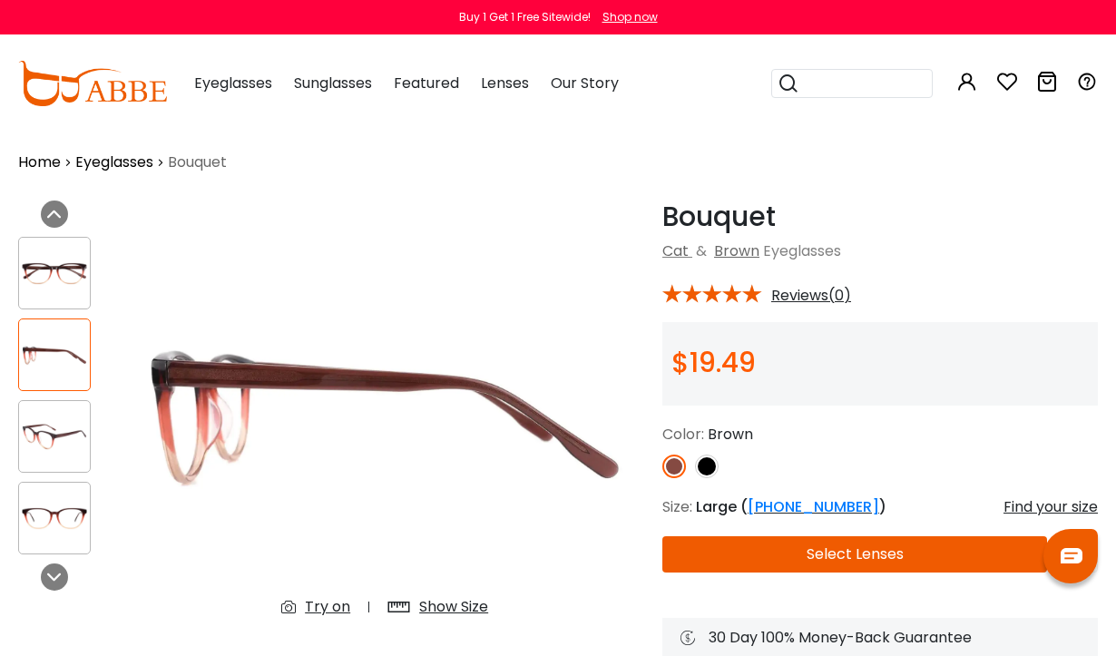
click at [41, 452] on img at bounding box center [54, 436] width 71 height 35
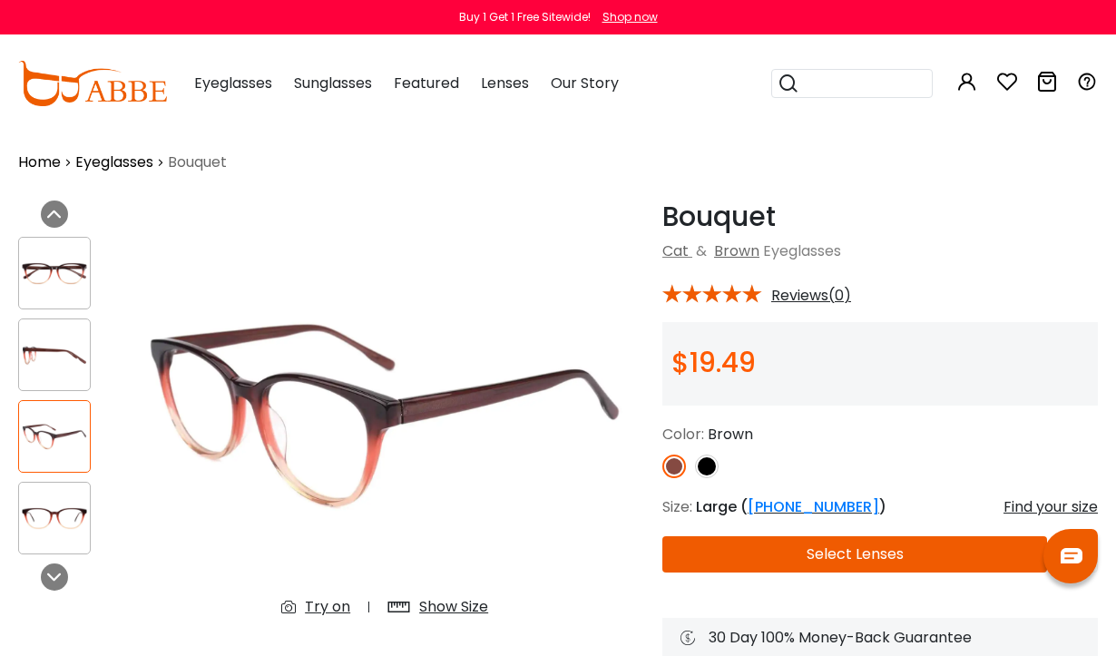
click at [27, 520] on img at bounding box center [54, 518] width 71 height 35
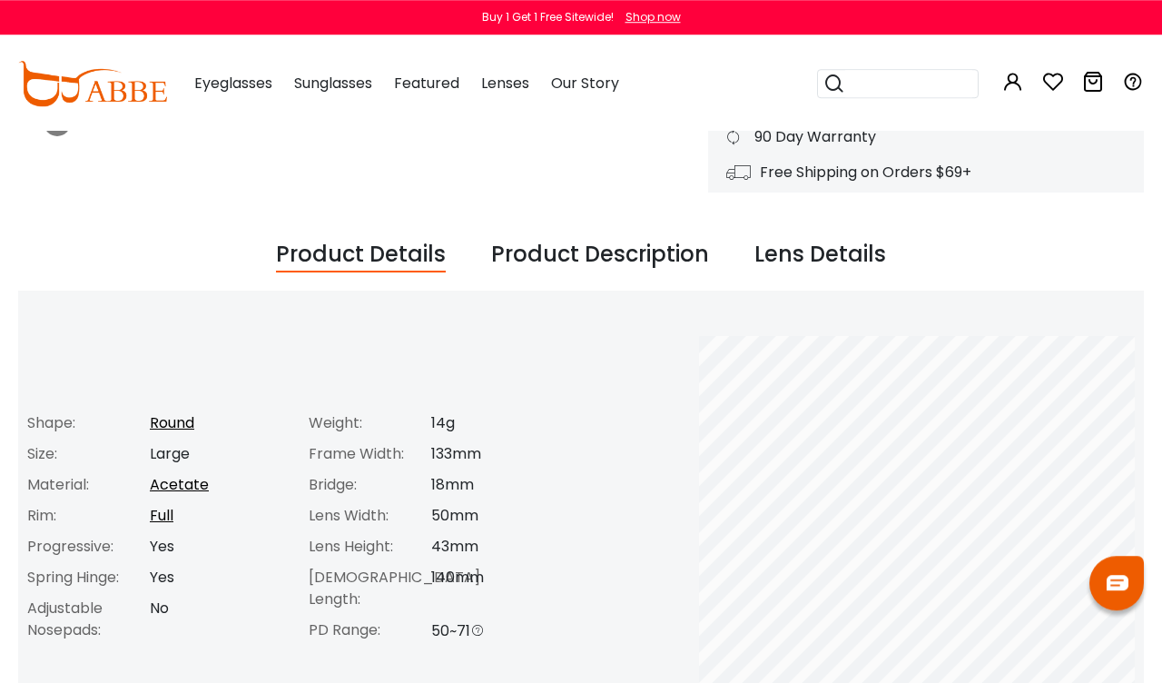
scroll to position [548, 0]
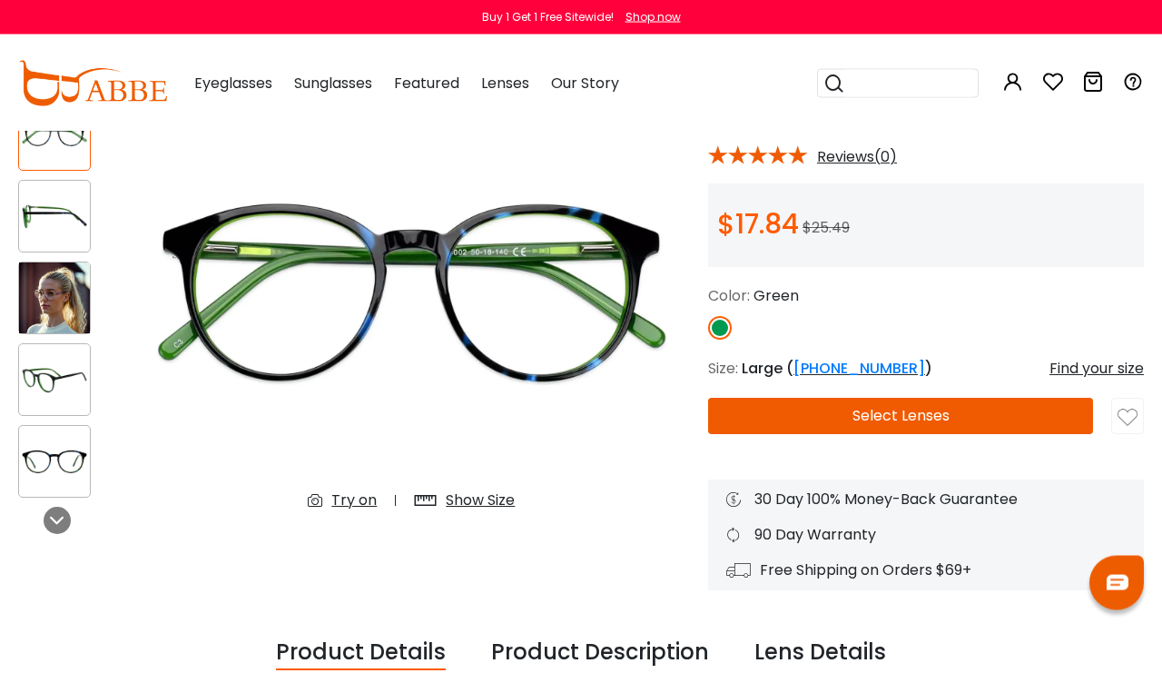
click at [45, 388] on img at bounding box center [54, 379] width 71 height 35
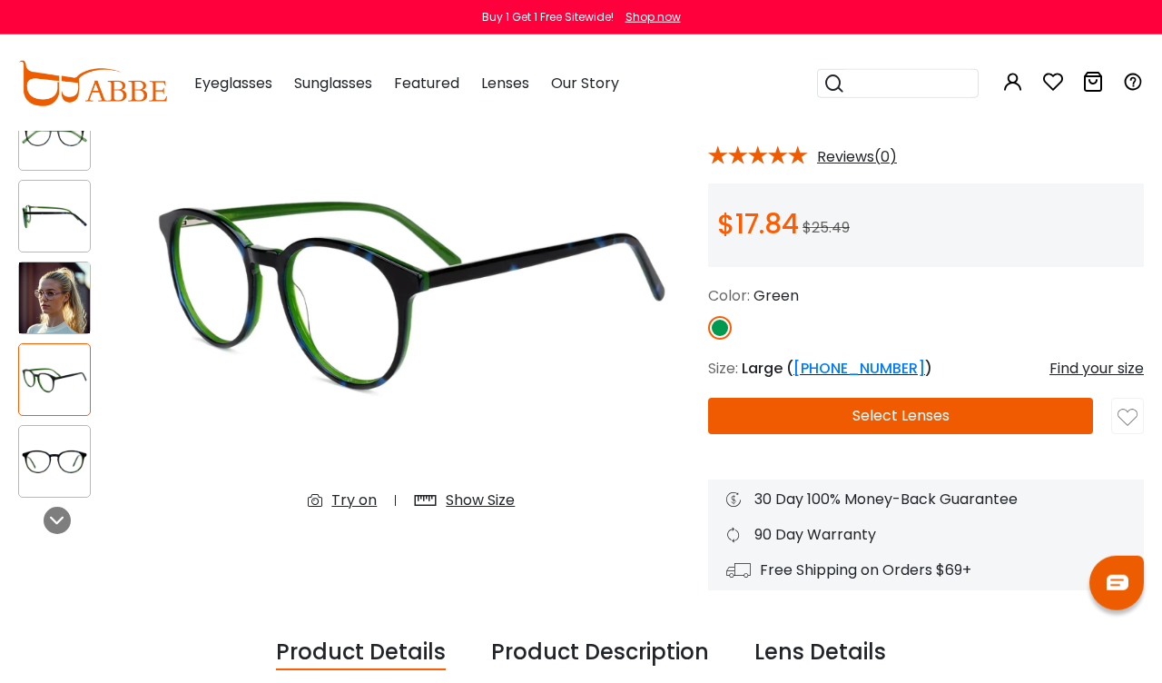
click at [45, 476] on img at bounding box center [54, 461] width 71 height 35
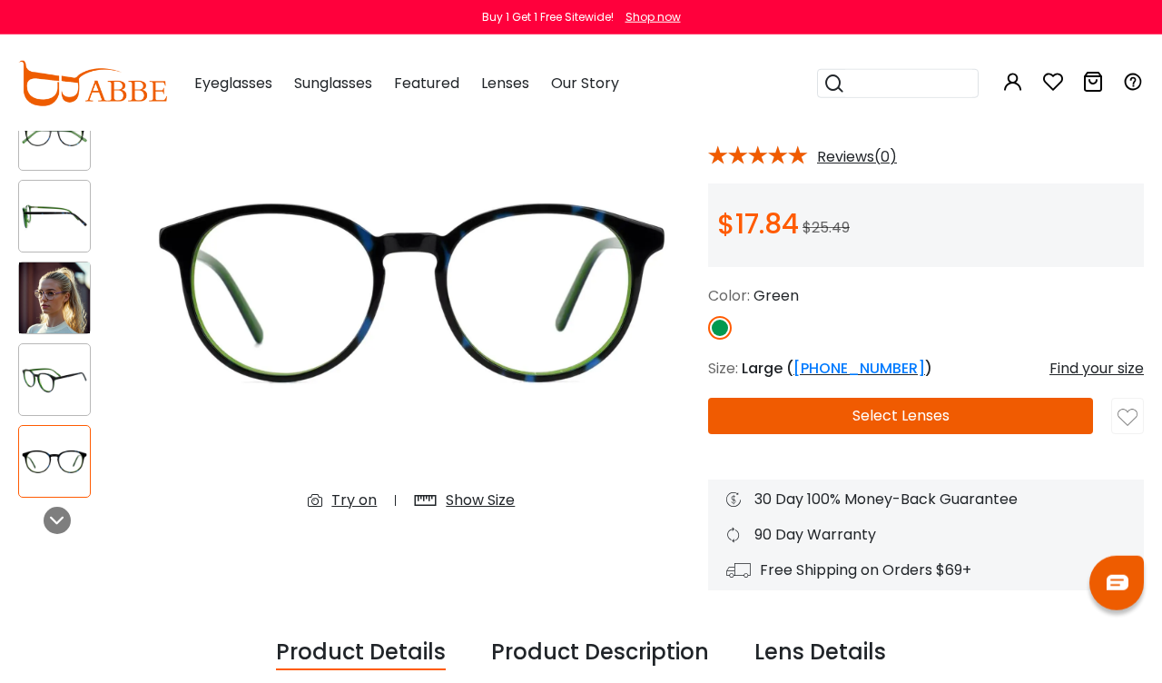
click at [31, 394] on img at bounding box center [54, 379] width 71 height 35
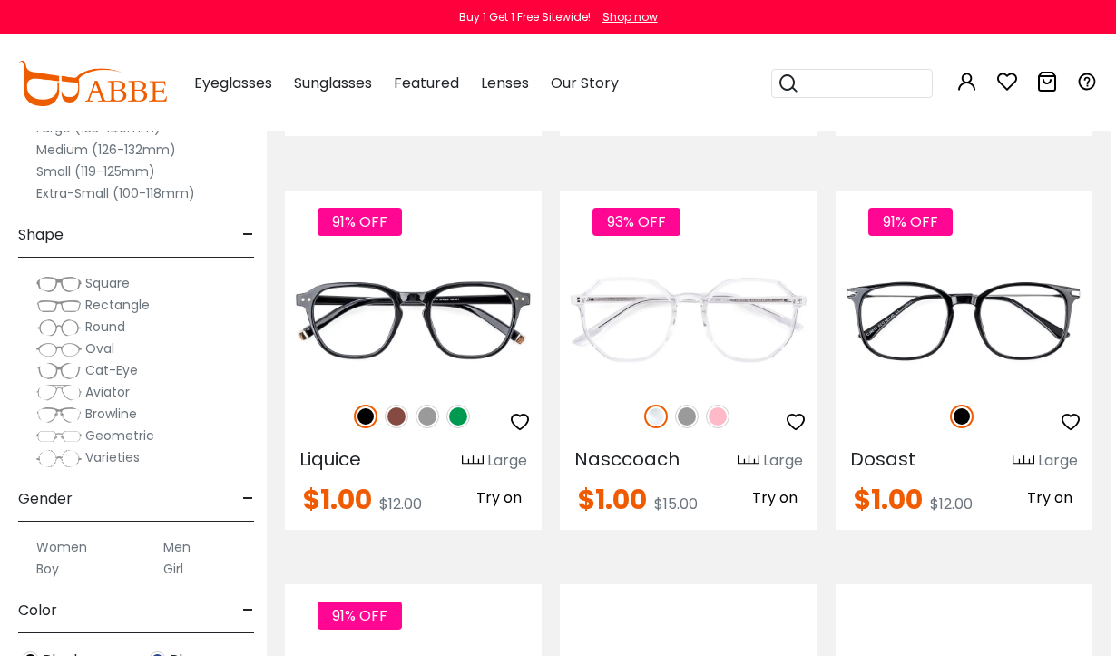
scroll to position [2710, 5]
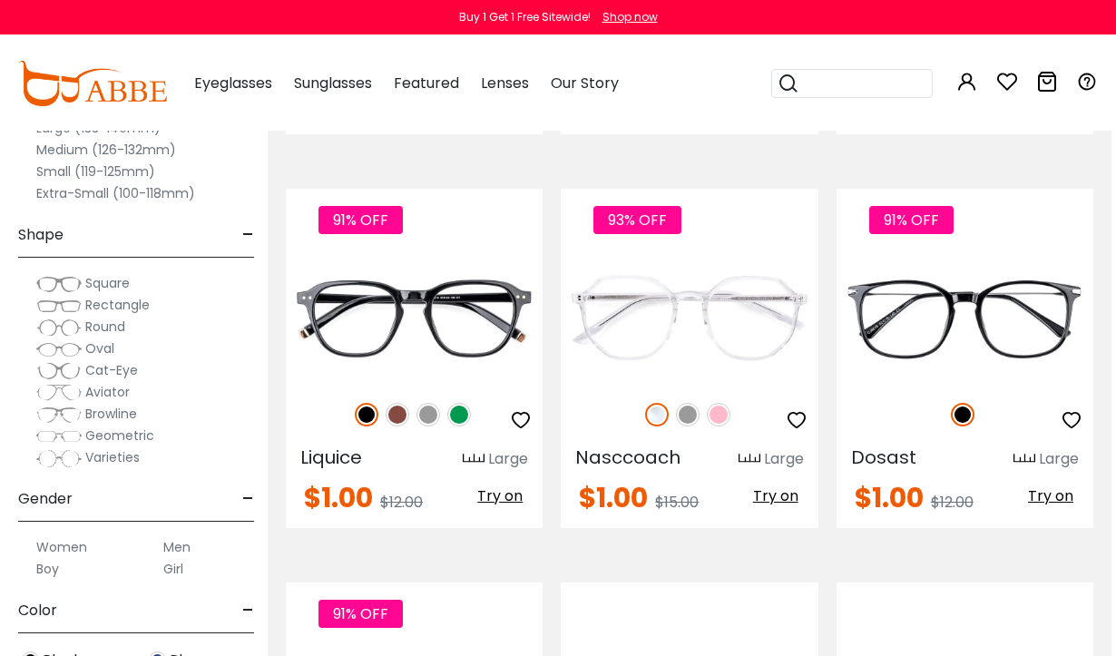
click at [461, 404] on img at bounding box center [460, 415] width 24 height 24
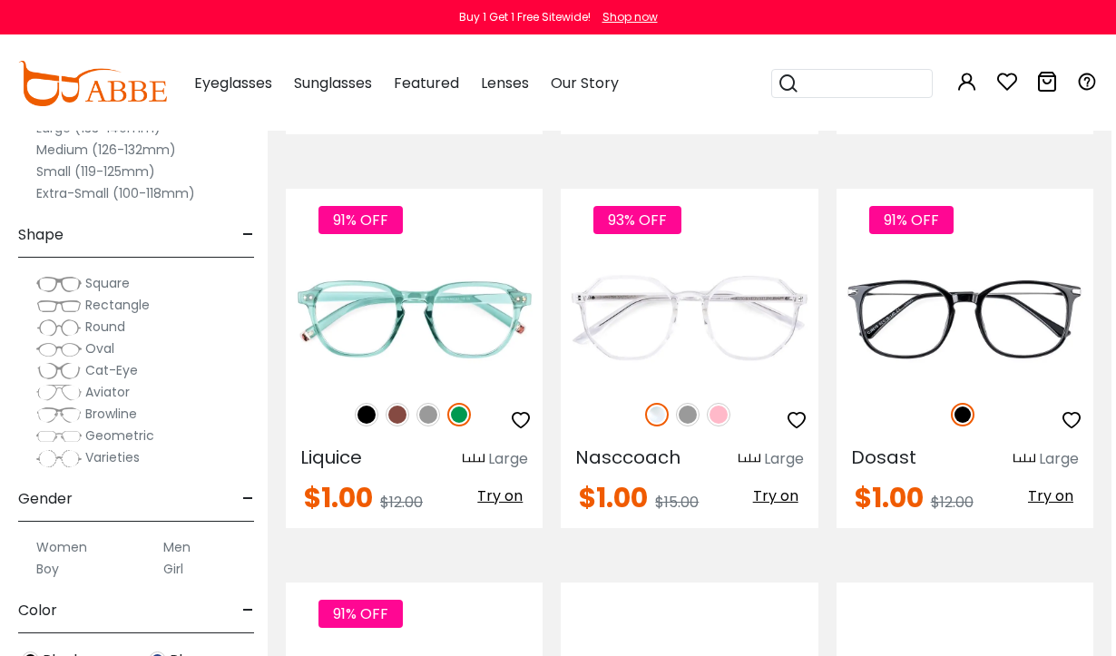
click at [437, 409] on img at bounding box center [429, 415] width 24 height 24
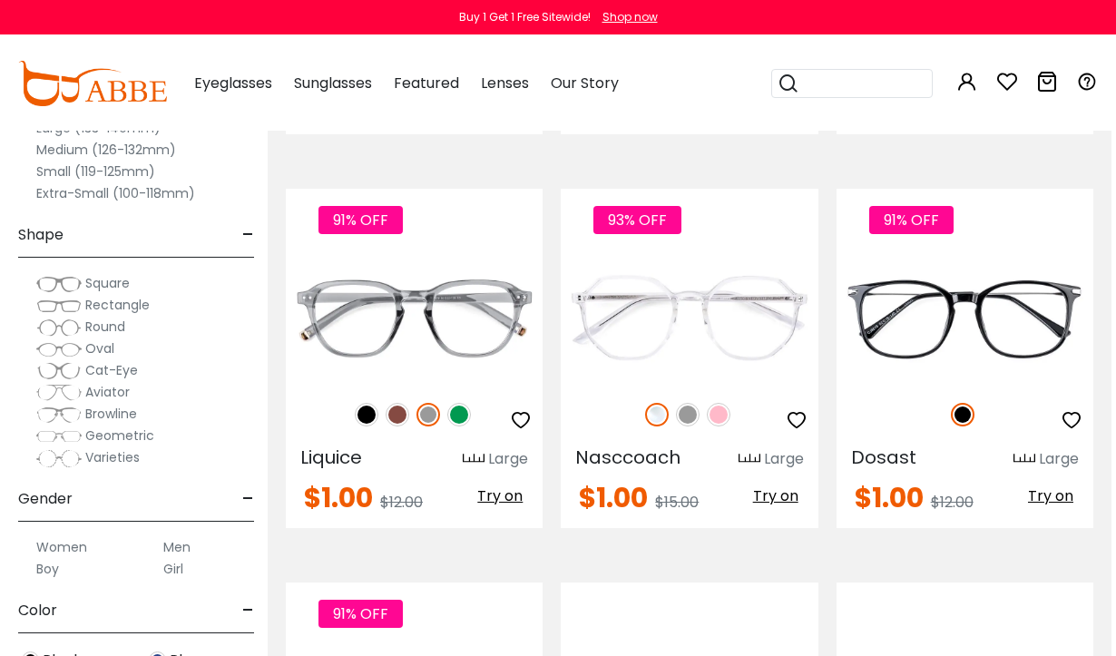
click at [405, 414] on img at bounding box center [398, 415] width 24 height 24
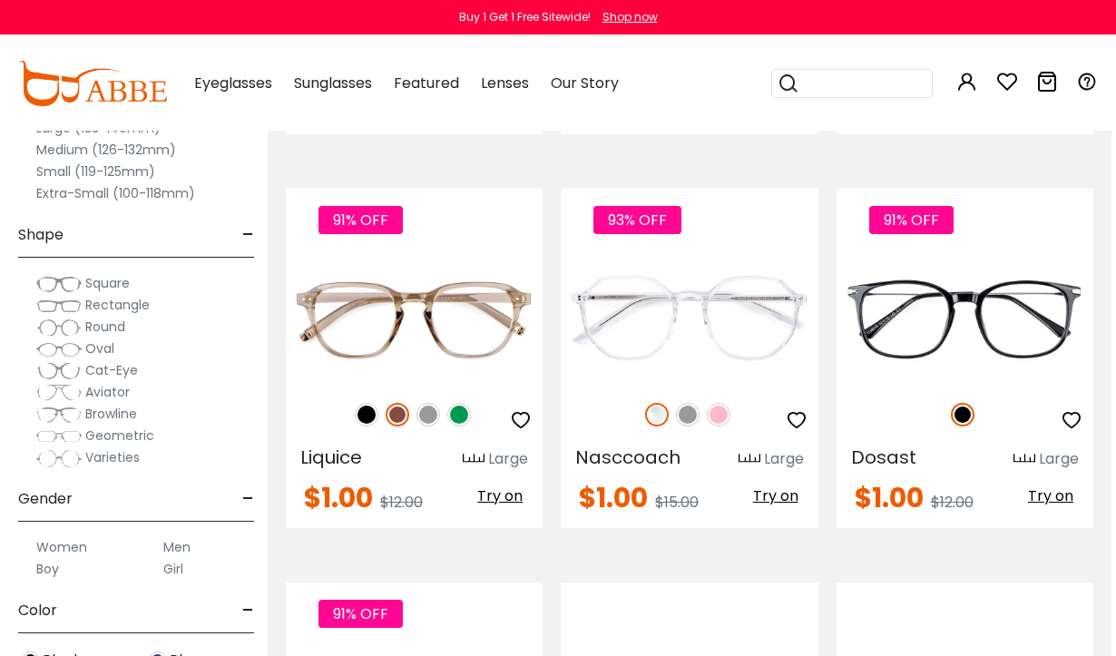
click at [680, 408] on img at bounding box center [688, 415] width 24 height 24
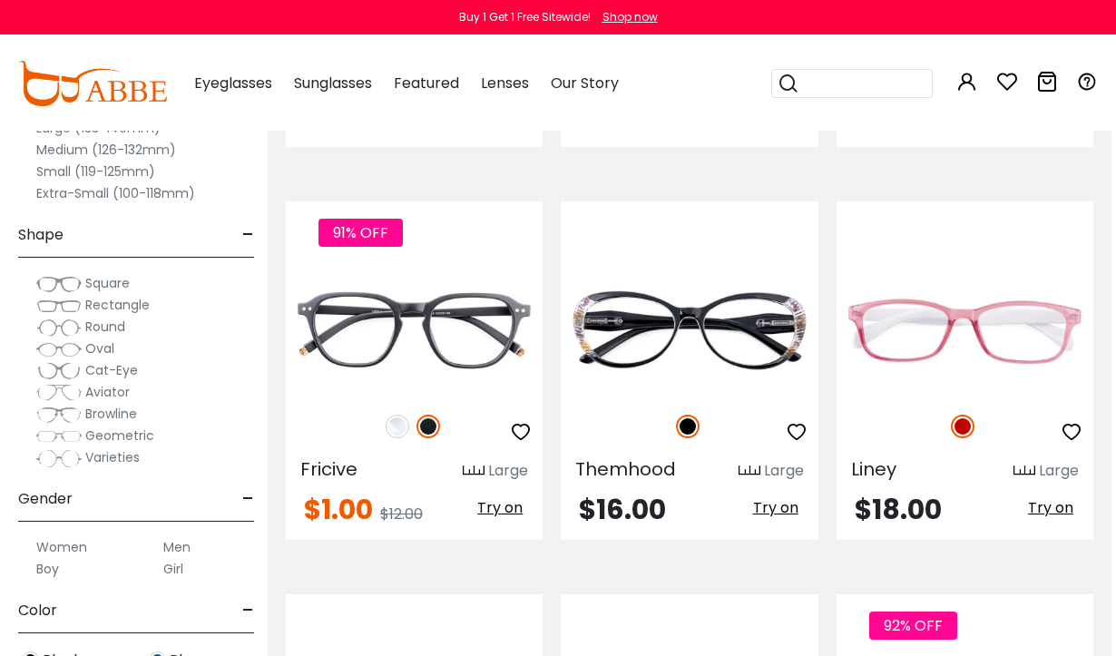
scroll to position [3092, 5]
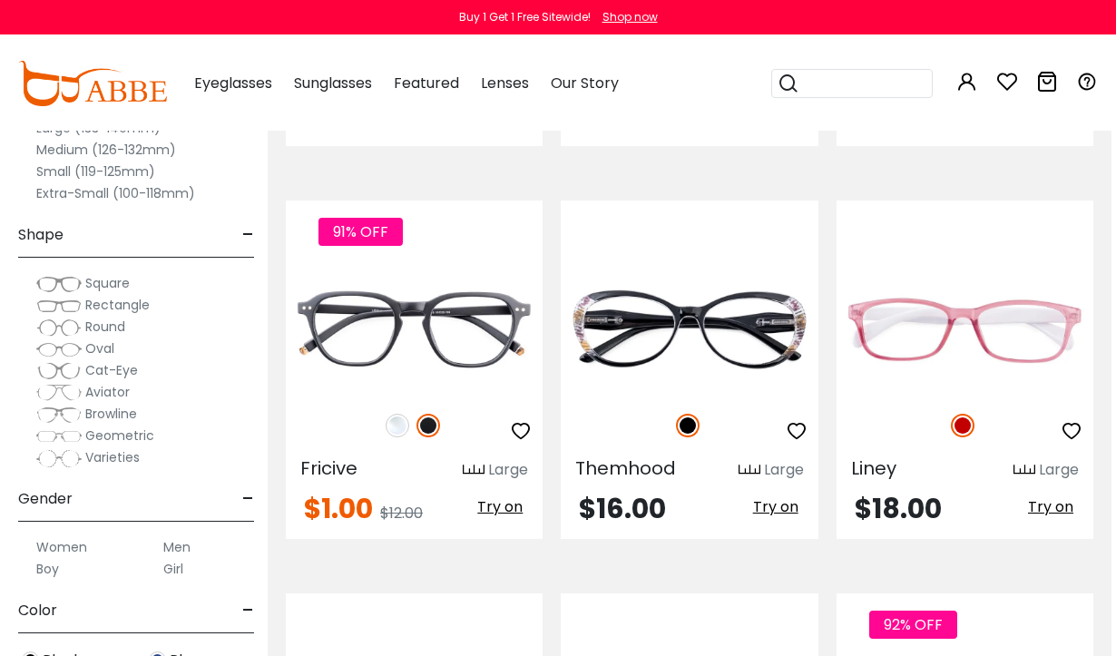
click at [789, 431] on icon "button" at bounding box center [797, 431] width 22 height 22
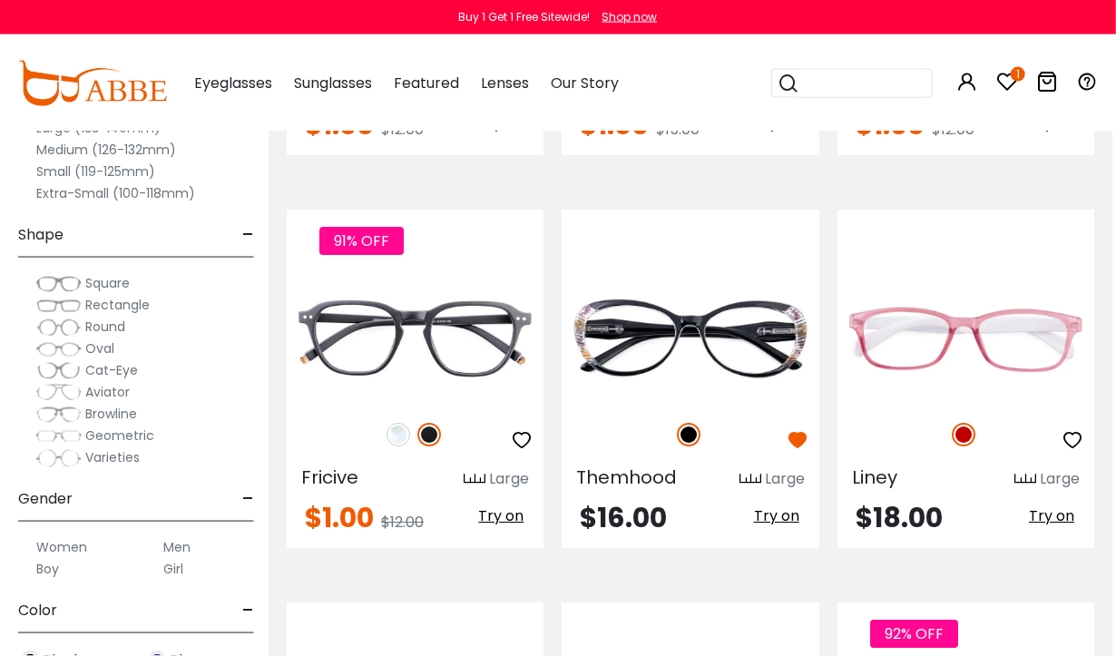
scroll to position [3083, 5]
click at [0, 0] on img at bounding box center [0, 0] width 0 height 0
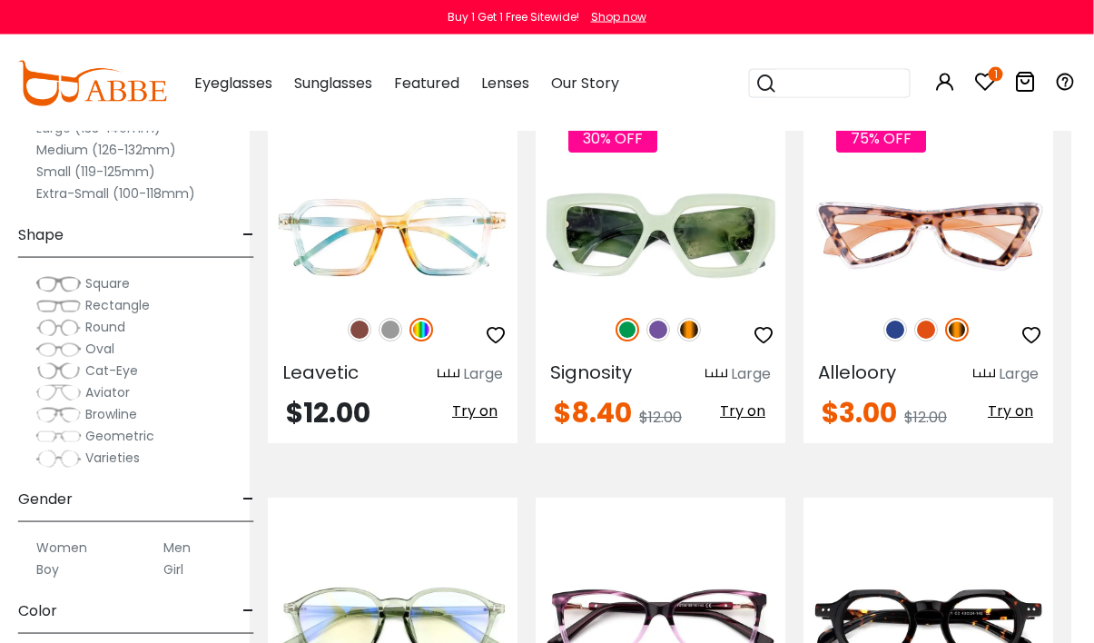
scroll to position [6302, 23]
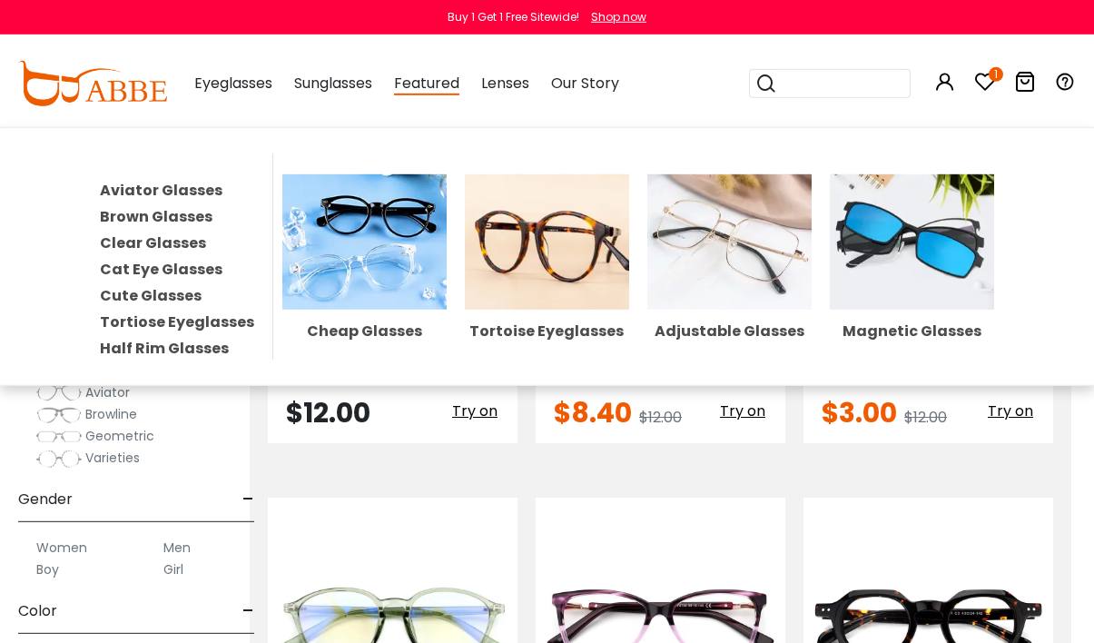
click at [340, 270] on img at bounding box center [364, 241] width 164 height 135
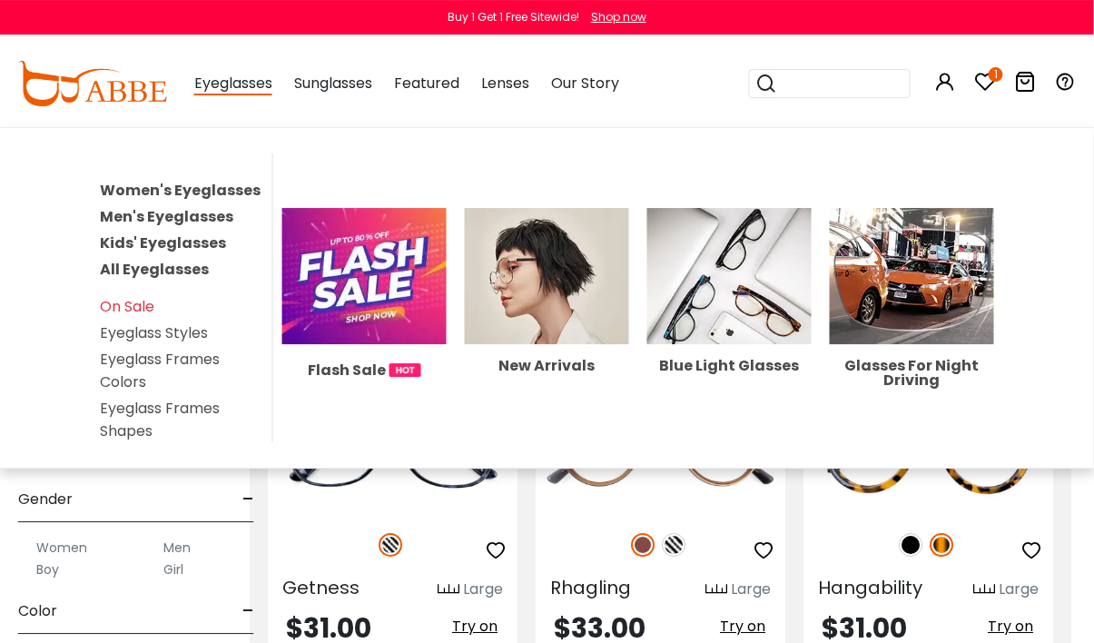
scroll to position [4137, 23]
click at [113, 190] on link "Women's Eyeglasses" at bounding box center [180, 190] width 161 height 21
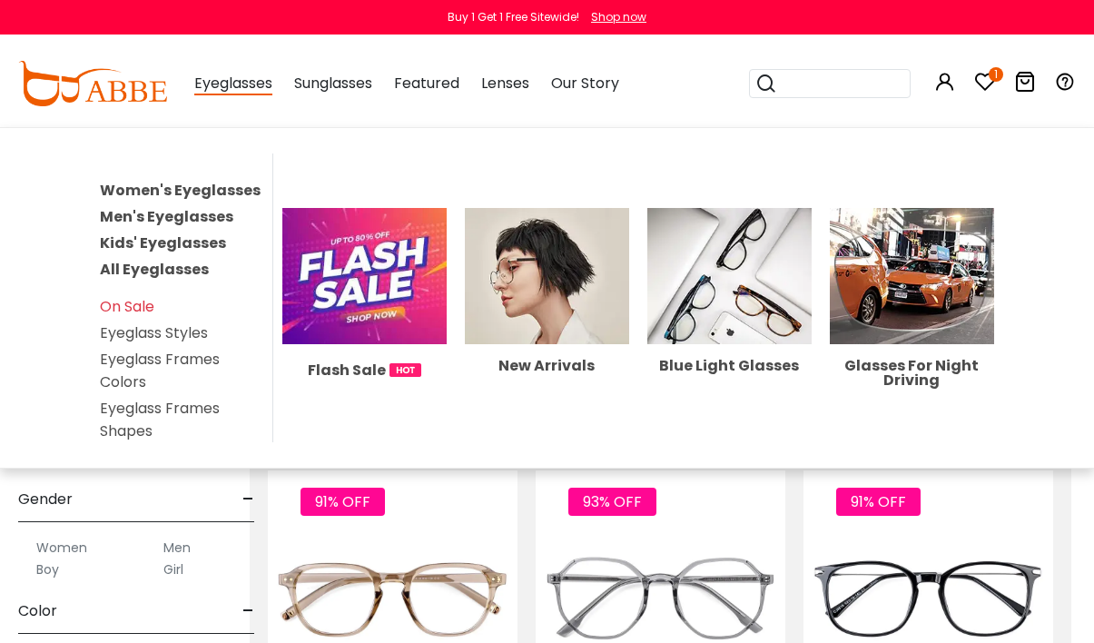
scroll to position [2432, 23]
click at [124, 190] on link "Women's Eyeglasses" at bounding box center [180, 190] width 161 height 21
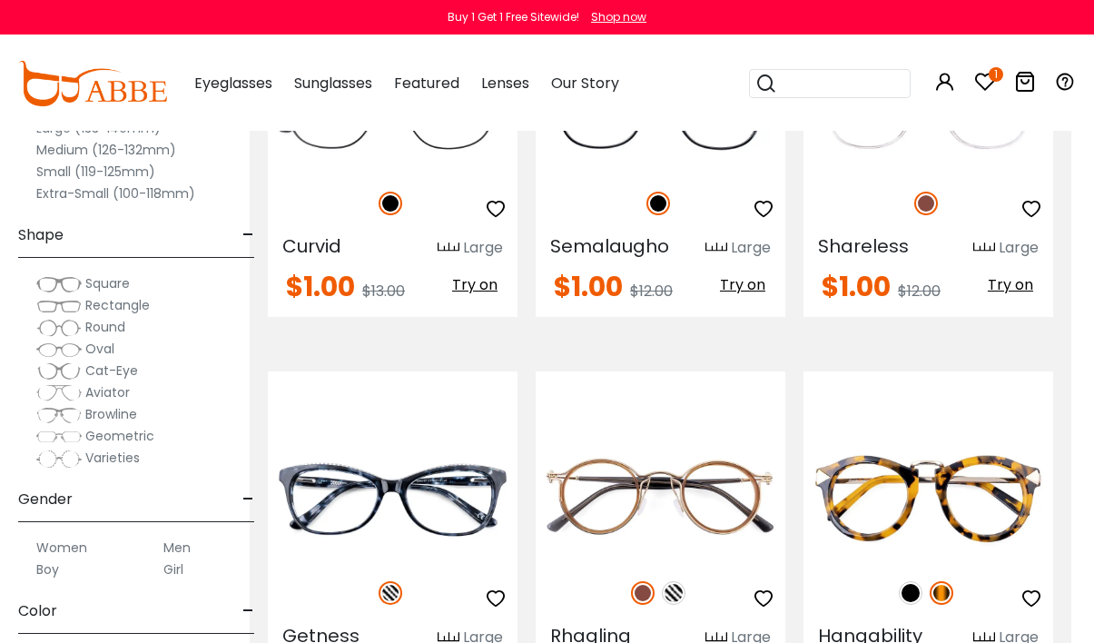
scroll to position [4089, 22]
